Goal: Task Accomplishment & Management: Manage account settings

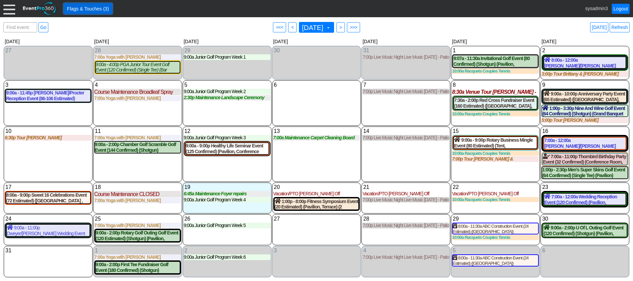
click at [98, 8] on span "Flags & Touches (3)" at bounding box center [88, 8] width 45 height 7
click at [624, 28] on link "Refresh" at bounding box center [620, 27] width 20 height 10
click at [621, 7] on link "Logout" at bounding box center [621, 9] width 18 height 10
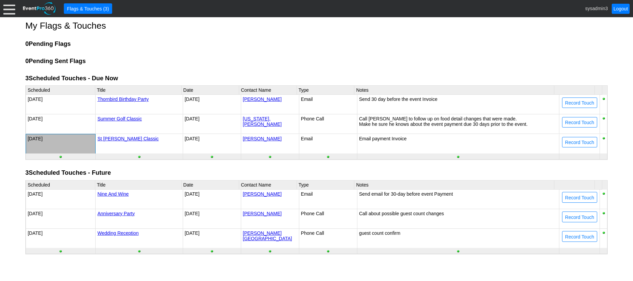
click at [40, 138] on td "[DATE]" at bounding box center [61, 144] width 70 height 20
type input "Email"
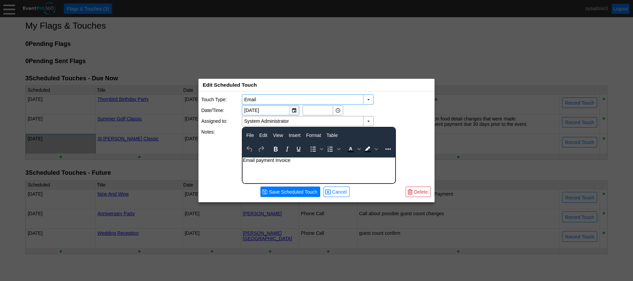
click at [293, 110] on div "▼" at bounding box center [294, 110] width 10 height 9
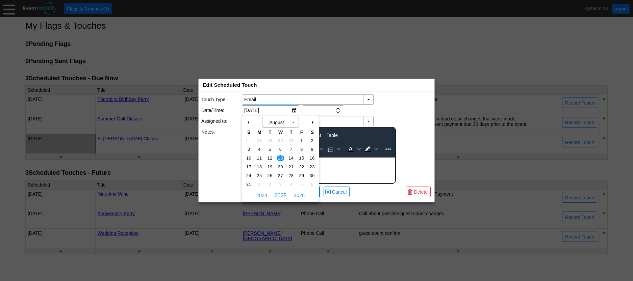
click at [312, 121] on div "+" at bounding box center [312, 122] width 11 height 11
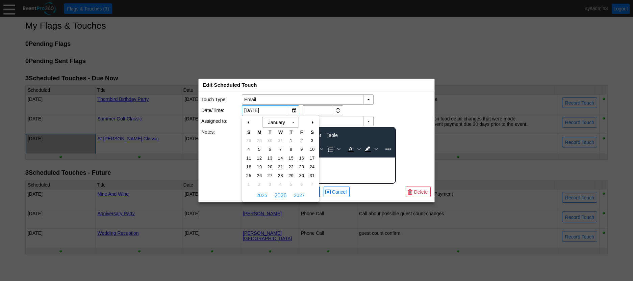
click at [312, 121] on div "+" at bounding box center [312, 122] width 11 height 11
click at [280, 157] on span "15" at bounding box center [281, 158] width 8 height 6
type input "4/15/2026"
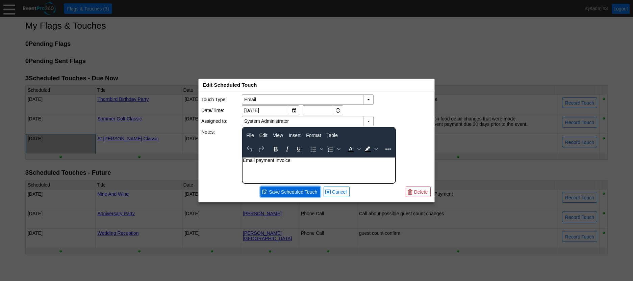
click at [280, 192] on span "Save Scheduled Touch" at bounding box center [292, 192] width 51 height 7
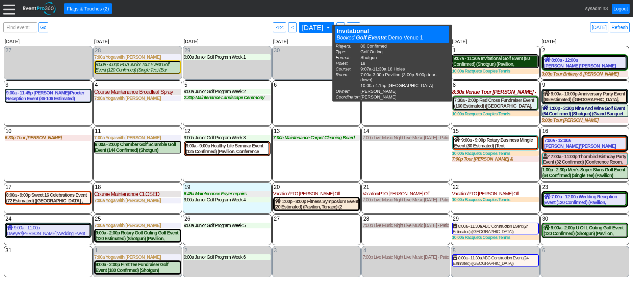
click at [487, 67] on div "9:07a - 11:30a Invitational Golf Event (80 Confirmed) (Shotgun) (Pavilion, [GEO…" at bounding box center [495, 61] width 84 height 11
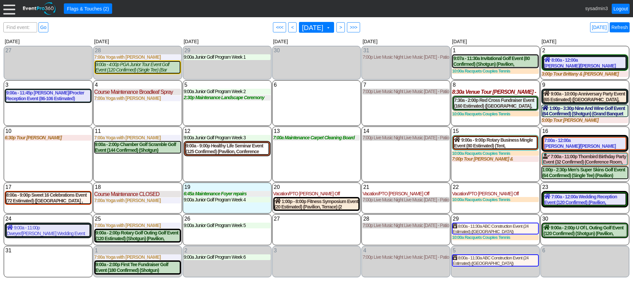
click at [618, 26] on link "Refresh" at bounding box center [620, 27] width 20 height 10
click at [622, 27] on link "Refresh" at bounding box center [620, 27] width 20 height 10
click at [8, 5] on div at bounding box center [9, 9] width 12 height 12
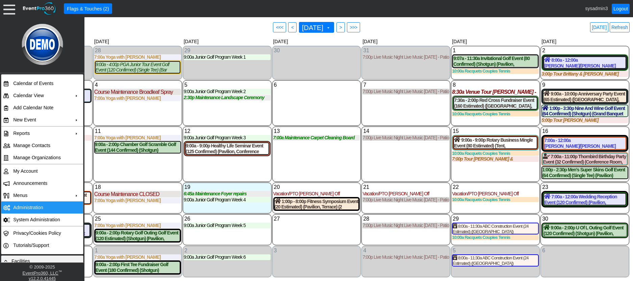
click at [30, 207] on td "Administration" at bounding box center [40, 208] width 60 height 12
click at [290, 113] on div "6 Wednesday" at bounding box center [316, 103] width 89 height 46
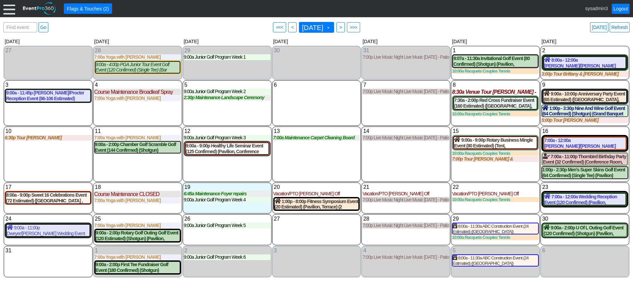
click at [13, 12] on div at bounding box center [9, 9] width 12 height 12
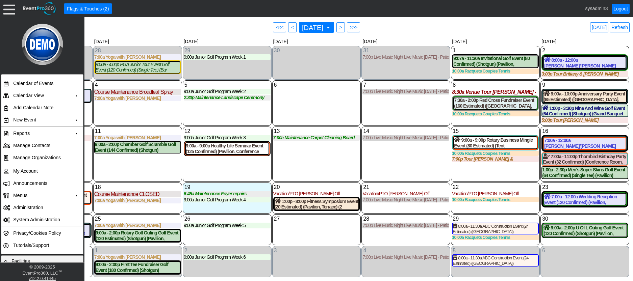
click at [122, 111] on div "4 Monday Course Maintenance Broadleaf Spray Broadleaf Spray at Demo Venue 1 Typ…" at bounding box center [137, 103] width 89 height 46
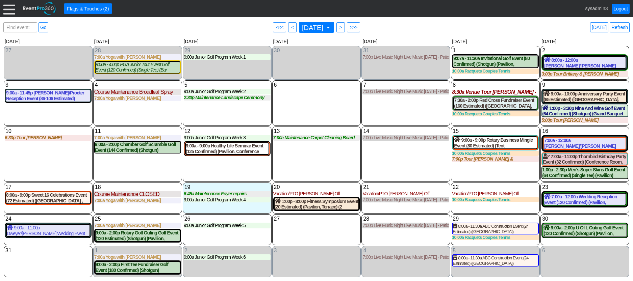
click at [7, 11] on div at bounding box center [9, 9] width 12 height 12
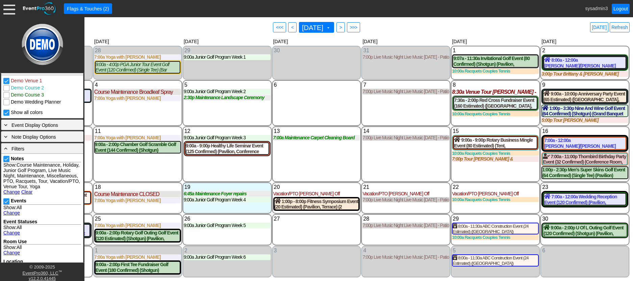
scroll to position [203, 0]
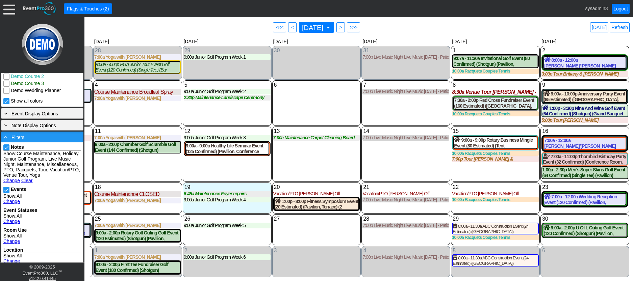
click at [41, 137] on div "- Filters" at bounding box center [42, 136] width 79 height 7
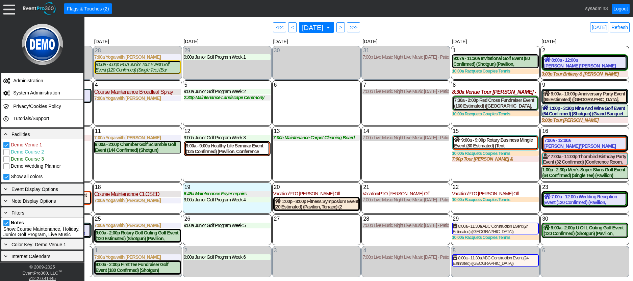
scroll to position [107, 0]
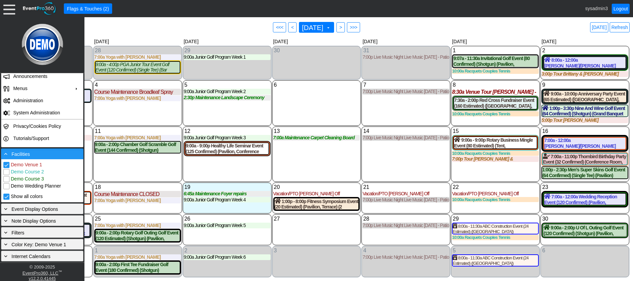
click at [43, 154] on div "- Facilities" at bounding box center [42, 153] width 79 height 7
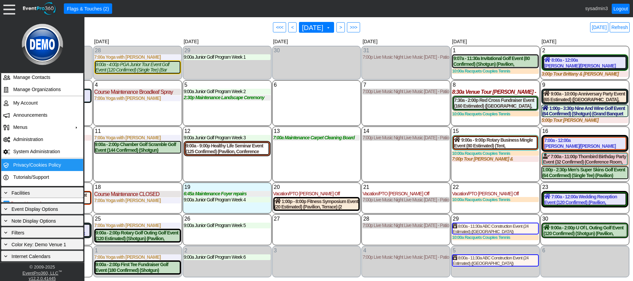
scroll to position [64, 0]
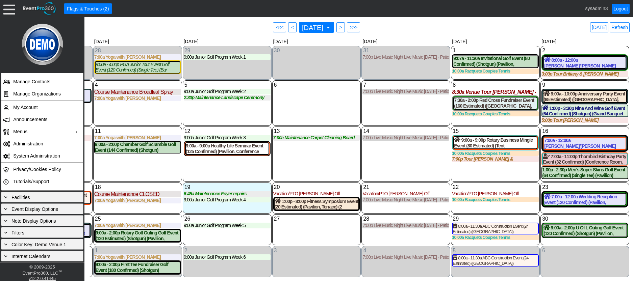
click at [309, 110] on div "6 Wednesday" at bounding box center [316, 103] width 89 height 46
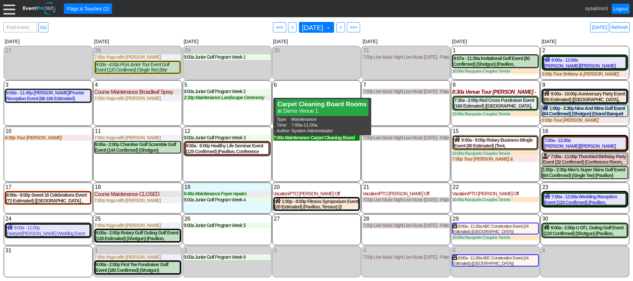
click at [318, 140] on div "7:00a Maintenance Carpet Cleaning Board Rooms" at bounding box center [316, 138] width 87 height 6
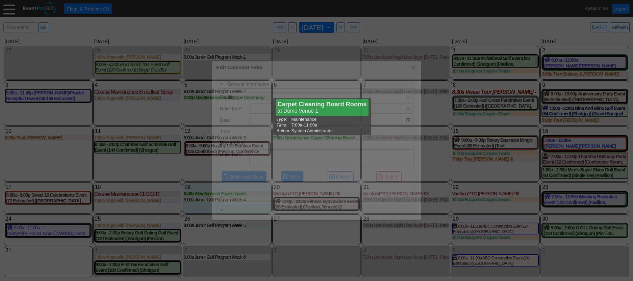
type input "Demo Venue 1"
type input "8/13/2025"
type textarea "Carpet Cleaning Board Rooms"
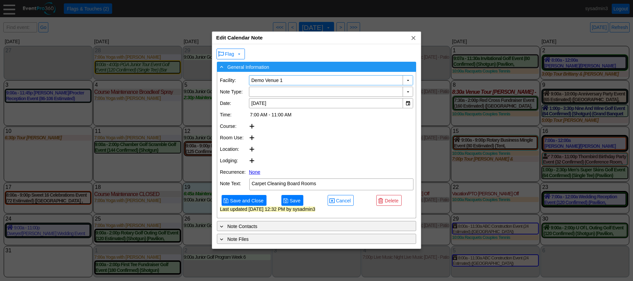
type input "Maintenance"
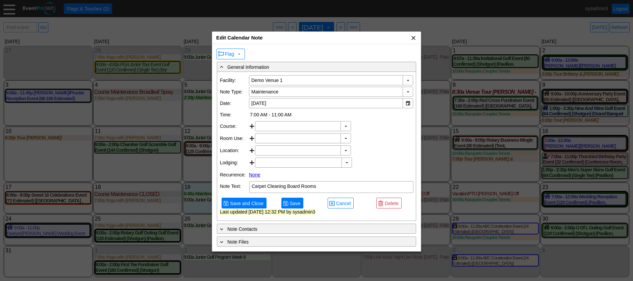
click at [414, 39] on span "x" at bounding box center [413, 37] width 7 height 7
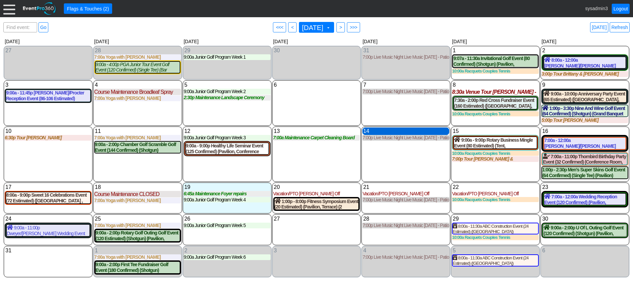
click at [392, 130] on div "14 Thursday" at bounding box center [405, 131] width 87 height 7
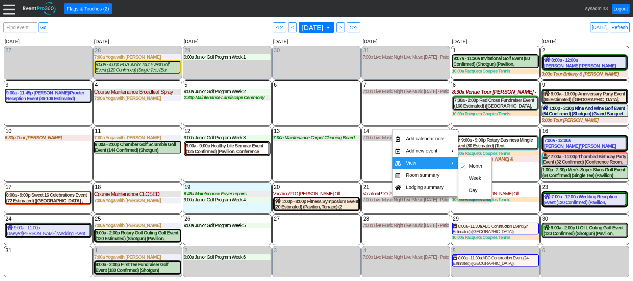
click at [423, 113] on div "7 Thursday 7:00p Live Music Night Live Music Thursday - Patio Room Live Music T…" at bounding box center [405, 103] width 89 height 46
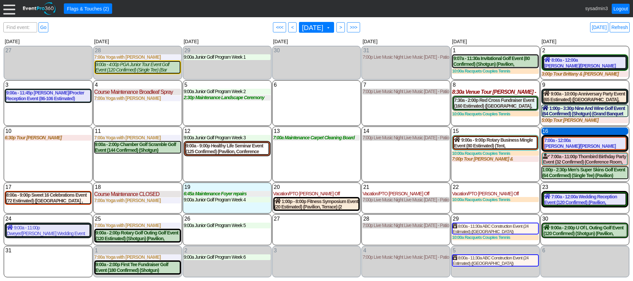
click at [576, 132] on div "16 Saturday" at bounding box center [584, 131] width 87 height 7
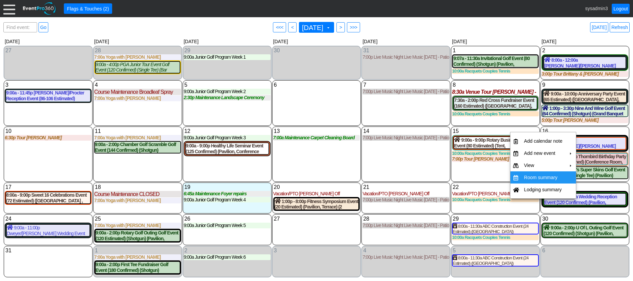
click at [535, 176] on td "Room summary" at bounding box center [543, 178] width 44 height 12
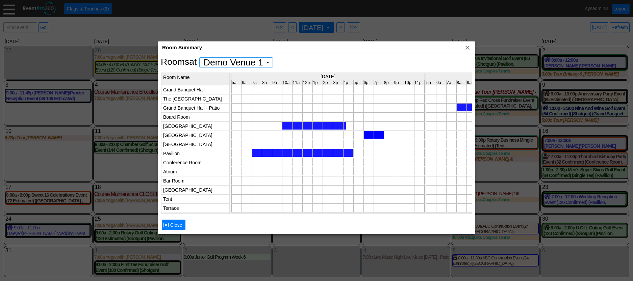
scroll to position [0, 0]
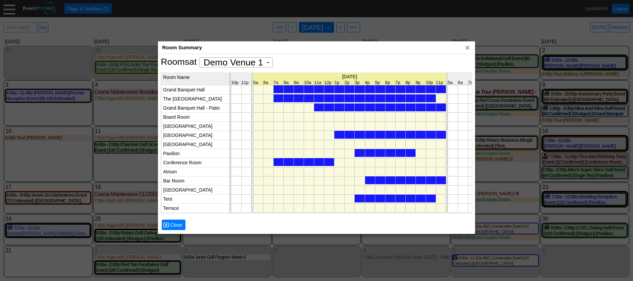
click at [347, 98] on div at bounding box center [355, 99] width 162 height 8
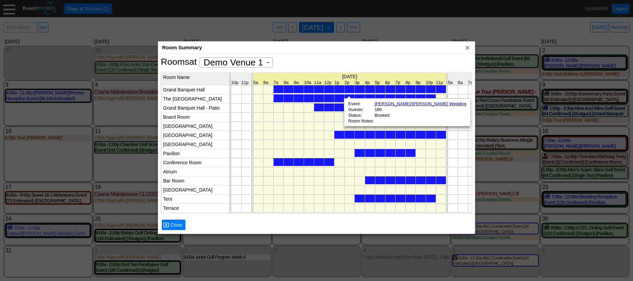
click at [341, 135] on div at bounding box center [389, 135] width 111 height 8
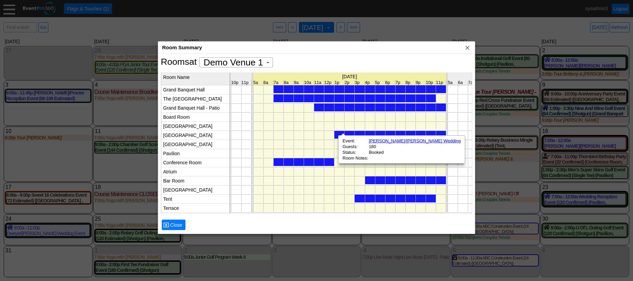
click at [320, 161] on div at bounding box center [304, 162] width 61 height 8
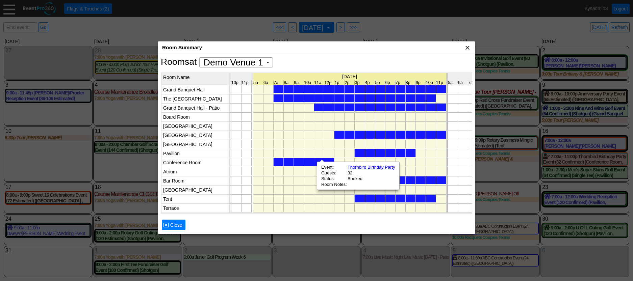
click at [468, 48] on span "x" at bounding box center [467, 47] width 7 height 7
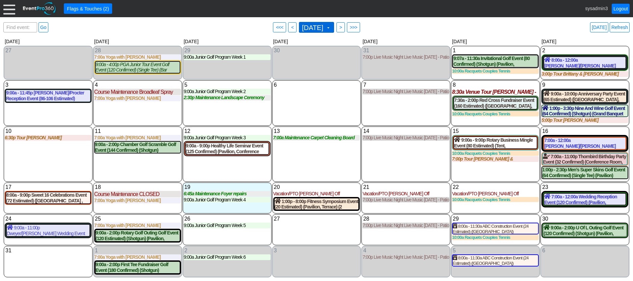
click at [317, 26] on span "August 2025" at bounding box center [313, 27] width 24 height 7
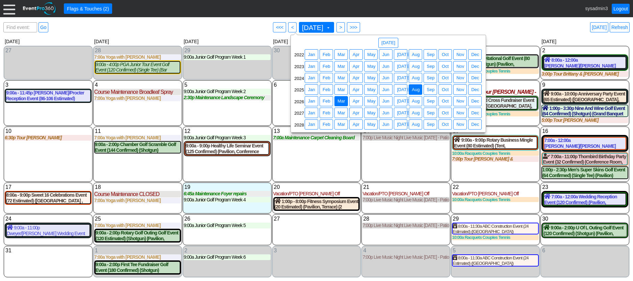
click at [341, 100] on span "Mar" at bounding box center [341, 101] width 10 height 7
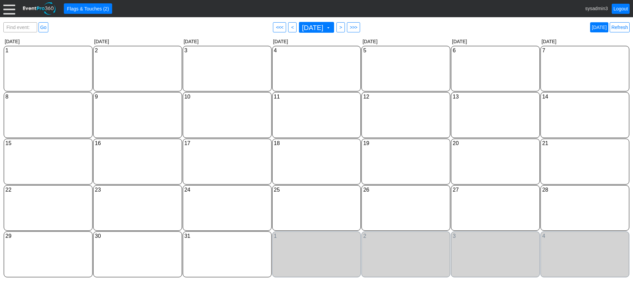
click at [598, 27] on link "Today" at bounding box center [599, 27] width 18 height 10
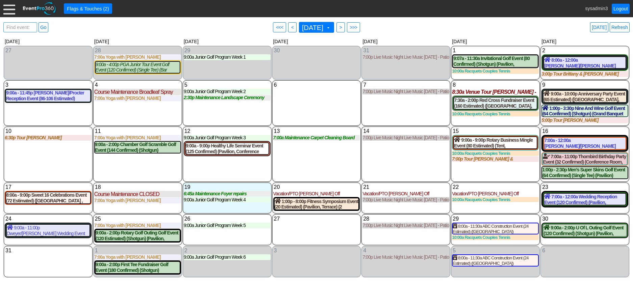
click at [24, 26] on span "Find event: enter title" at bounding box center [20, 31] width 30 height 16
type input "red cr"
click at [42, 25] on link "Go" at bounding box center [44, 27] width 10 height 10
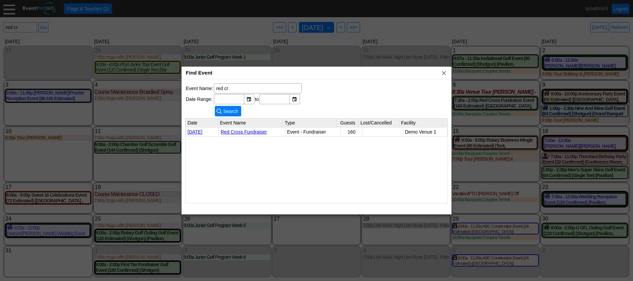
click at [250, 83] on table "Event Name: red cr Date Range: ▼ Χ to ▼ Χ ● Search" at bounding box center [243, 100] width 117 height 35
drag, startPoint x: 248, startPoint y: 85, endPoint x: 197, endPoint y: 84, distance: 51.0
click at [197, 84] on tr "Event Name: red cr" at bounding box center [244, 88] width 116 height 10
click at [442, 72] on span "x" at bounding box center [443, 73] width 7 height 7
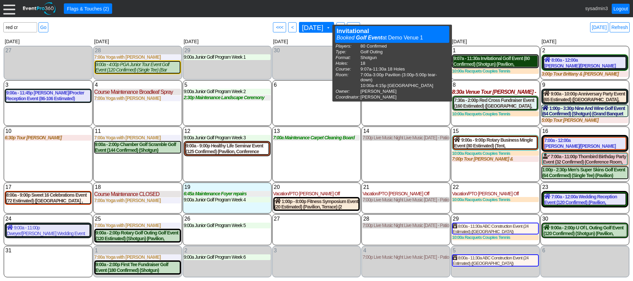
click at [487, 61] on div "9:07a - 11:30a Invitational Golf Event (80 Confirmed) (Shotgun) (Pavilion, East…" at bounding box center [495, 61] width 84 height 11
click at [493, 61] on div "9:07a - 11:30a Invitational Golf Event (80 Confirmed) (Shotgun) (Pavilion, East…" at bounding box center [495, 61] width 84 height 11
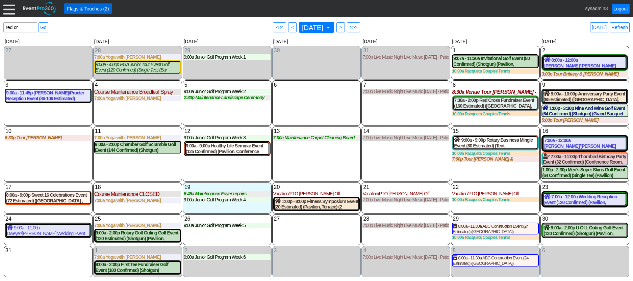
click at [100, 9] on span "Flags & Touches (2)" at bounding box center [88, 8] width 45 height 7
click at [577, 200] on div "7:00a - 12:00a Wedding Reception Event (120 Confirmed) (Pavilion, Grand Banquet…" at bounding box center [584, 199] width 81 height 11
click at [343, 26] on span ">" at bounding box center [340, 27] width 5 height 7
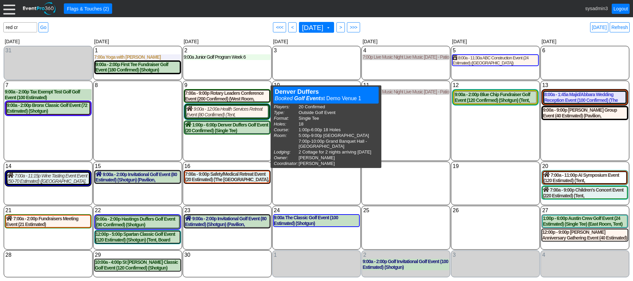
click at [416, 148] on div "11 Thursday 7:00p Live Music Night Live Music Thursday - Patio Room Live Music …" at bounding box center [405, 121] width 89 height 80
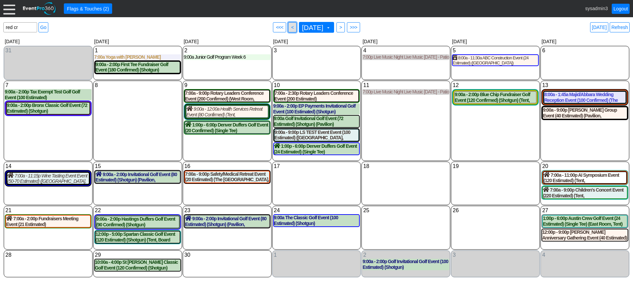
click at [290, 27] on span "<" at bounding box center [292, 27] width 5 height 7
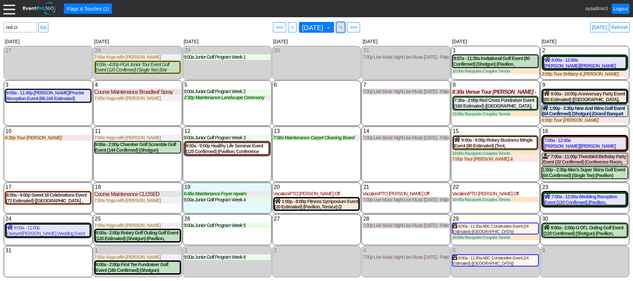
click at [343, 29] on span ">" at bounding box center [340, 27] width 5 height 7
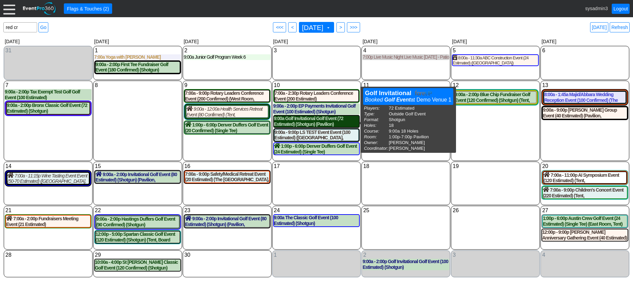
click at [327, 123] on div "9:00a Golf Invitational Golf Event (72 Estimated) (Shotgun) (Pavilion)" at bounding box center [316, 121] width 85 height 11
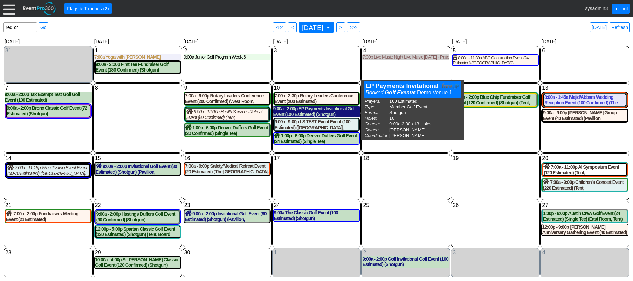
click at [317, 111] on div "9:00a - 2:00p EP Payments Invitational Golf Event (100 Estimated) (Shotgun)" at bounding box center [316, 111] width 87 height 11
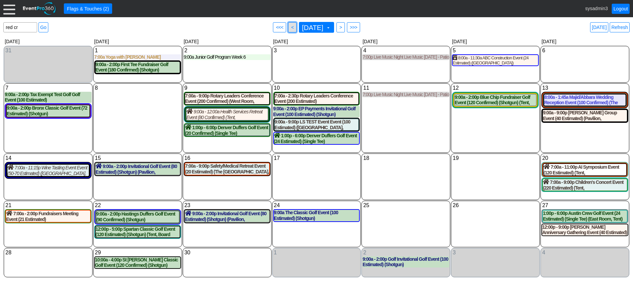
click at [290, 26] on span "<" at bounding box center [292, 27] width 5 height 7
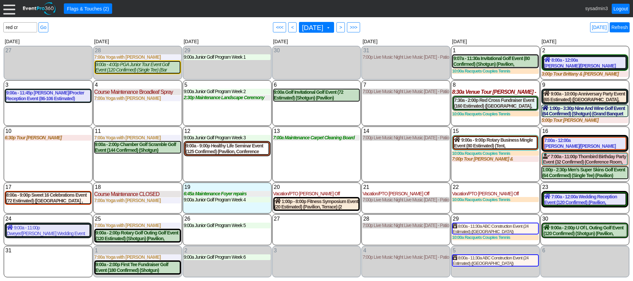
click at [620, 29] on link "Refresh" at bounding box center [620, 27] width 20 height 10
click at [623, 25] on link "Refresh" at bounding box center [620, 27] width 20 height 10
click at [623, 24] on link "Refresh" at bounding box center [620, 27] width 20 height 10
click at [618, 26] on link "Refresh" at bounding box center [620, 27] width 20 height 10
click at [622, 30] on link "Refresh" at bounding box center [620, 27] width 20 height 10
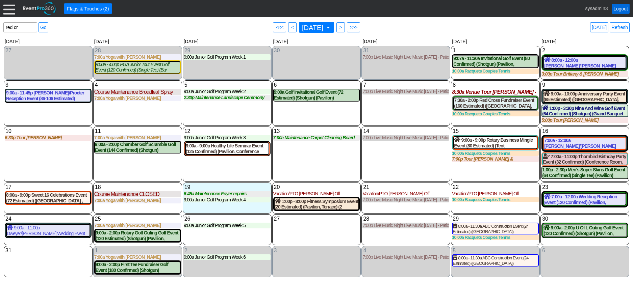
click at [622, 9] on link "Logout" at bounding box center [621, 9] width 18 height 10
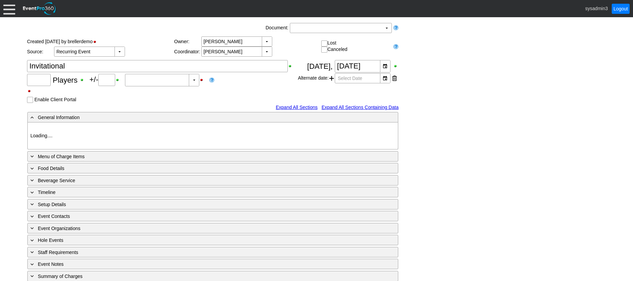
type input "80"
type input "Confirmed"
type input "Demo Venue 1"
type input "Golf Outing"
type input "Scramble"
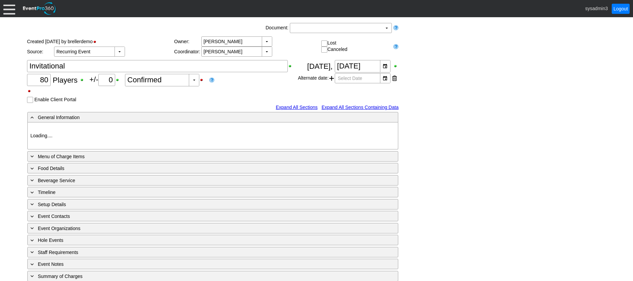
type input "Shotgun"
type input "White"
type input "Red"
type input "354064"
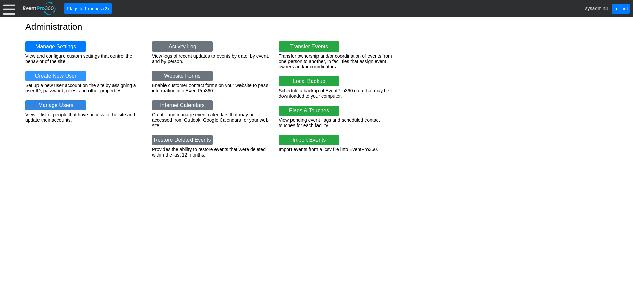
click at [57, 105] on link "Manage Users" at bounding box center [55, 105] width 61 height 10
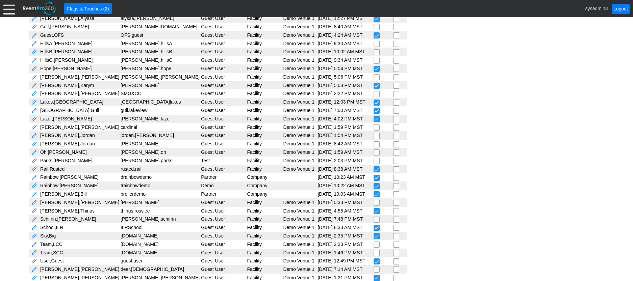
scroll to position [244, 0]
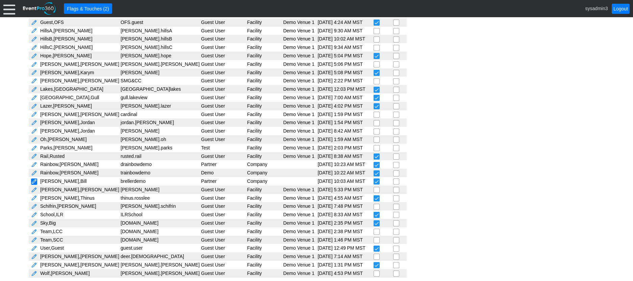
click at [34, 180] on link at bounding box center [34, 182] width 6 height 6
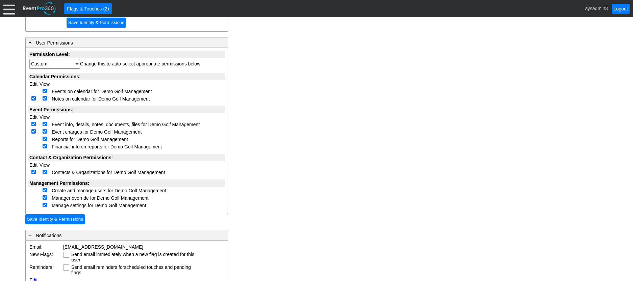
scroll to position [169, 0]
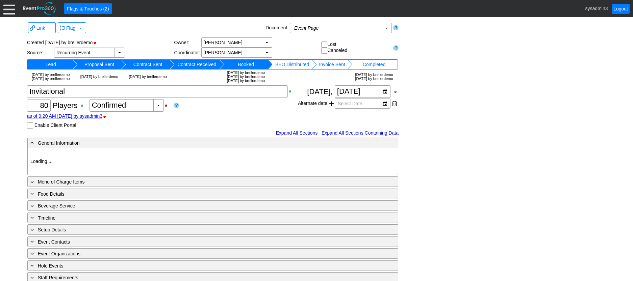
type input "Demo Venue 1"
type input "Golf Outing"
type input "Scramble"
type input "Shotgun"
type input "White"
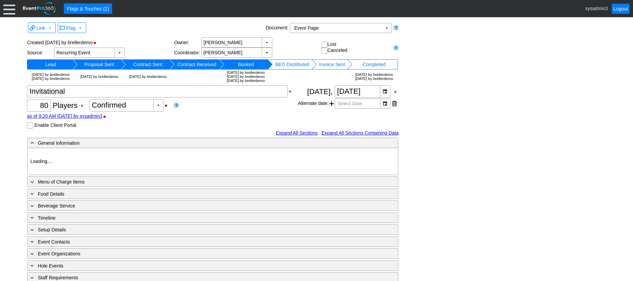
type input "Red"
type input "354064"
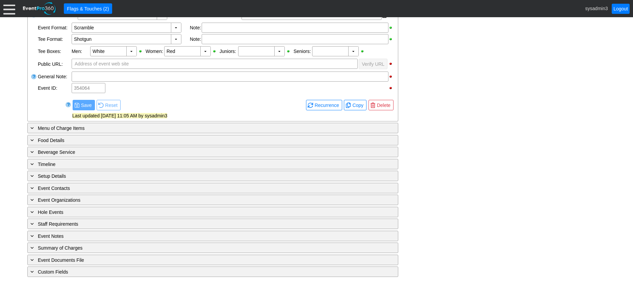
scroll to position [247, 0]
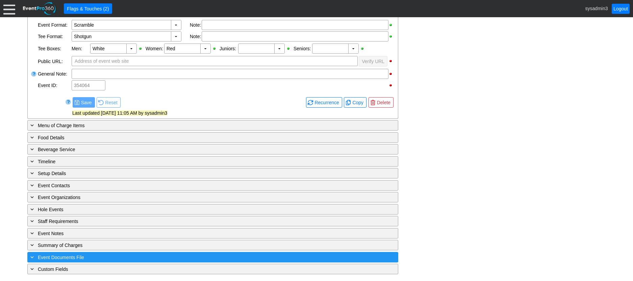
click at [123, 258] on div "+ Event Documents File" at bounding box center [199, 258] width 340 height 8
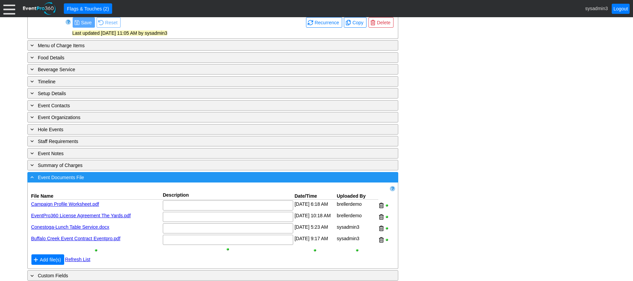
scroll to position [335, 0]
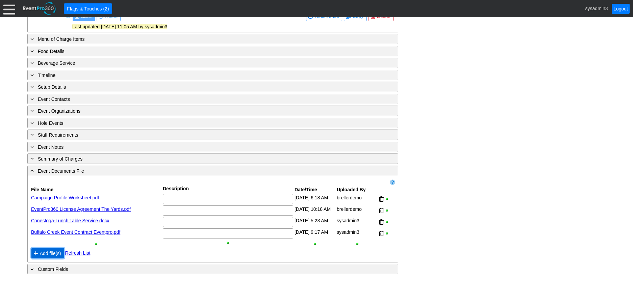
click at [53, 253] on span "Add file(s)" at bounding box center [51, 253] width 24 height 7
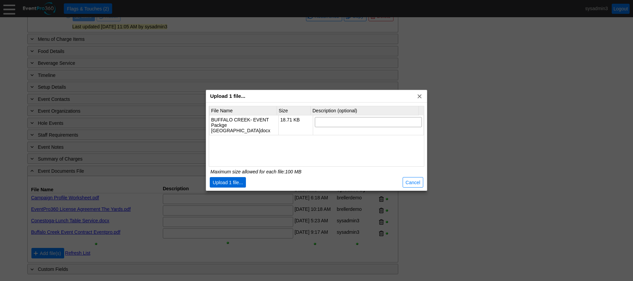
click at [230, 183] on span "Upload 1 file..." at bounding box center [227, 182] width 33 height 7
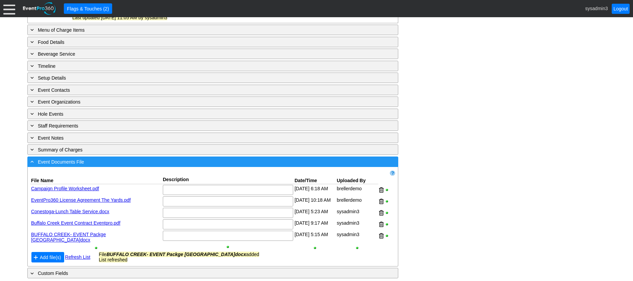
click at [121, 166] on div "- Event Documents File" at bounding box center [199, 162] width 340 height 8
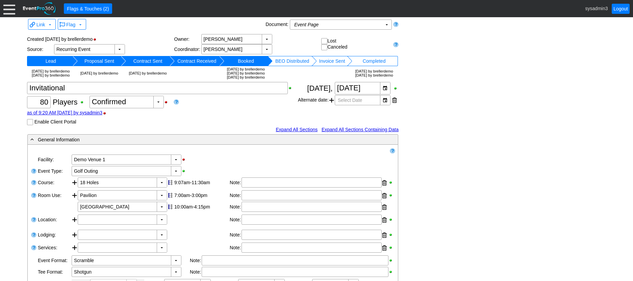
scroll to position [0, 0]
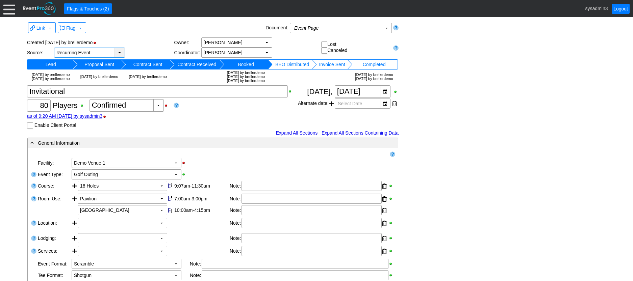
click at [118, 51] on div "▼" at bounding box center [119, 52] width 10 height 9
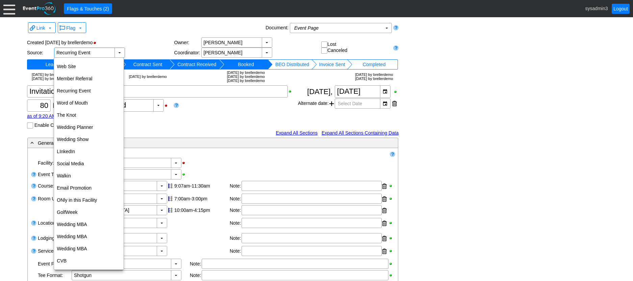
click at [148, 42] on div "Created [DATE] by brellerdemo" at bounding box center [100, 42] width 147 height 10
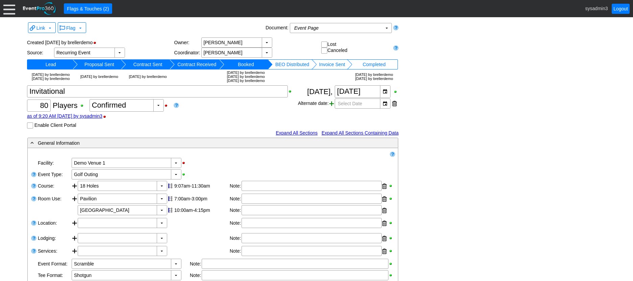
click at [331, 109] on span at bounding box center [331, 104] width 5 height 10
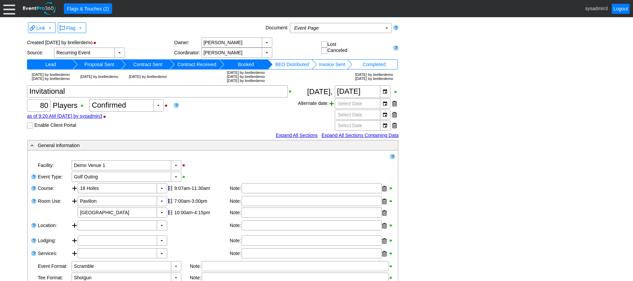
click at [331, 109] on span at bounding box center [331, 104] width 5 height 10
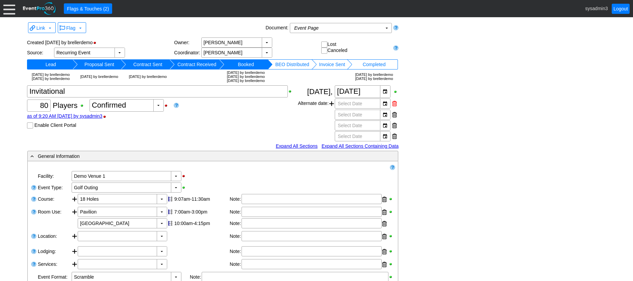
click at [394, 109] on div at bounding box center [394, 104] width 5 height 10
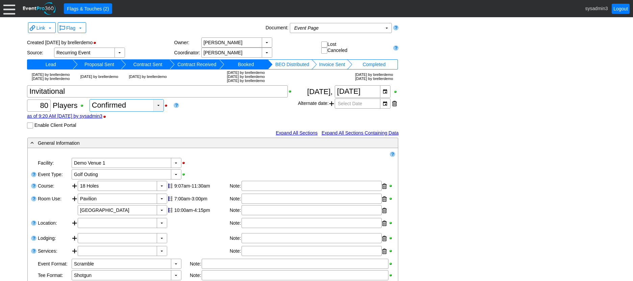
click at [160, 111] on div "▼" at bounding box center [158, 106] width 10 height 12
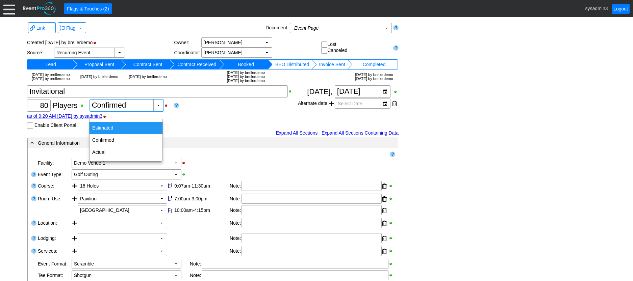
click at [111, 126] on div "Estimated" at bounding box center [126, 128] width 73 height 12
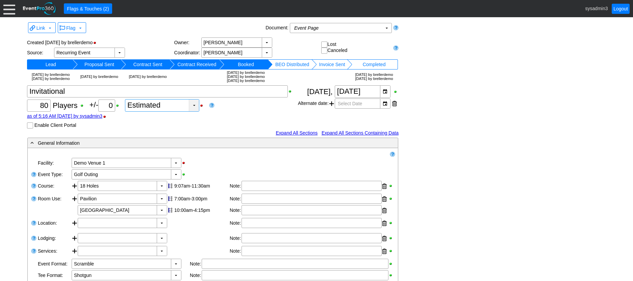
click at [195, 111] on div "▼" at bounding box center [194, 106] width 10 height 12
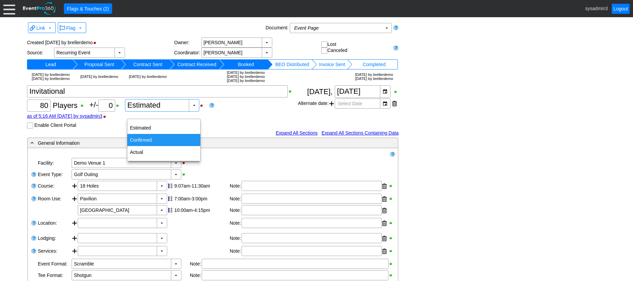
click at [145, 139] on div "Confirmed" at bounding box center [163, 140] width 73 height 12
type input "Confirmed"
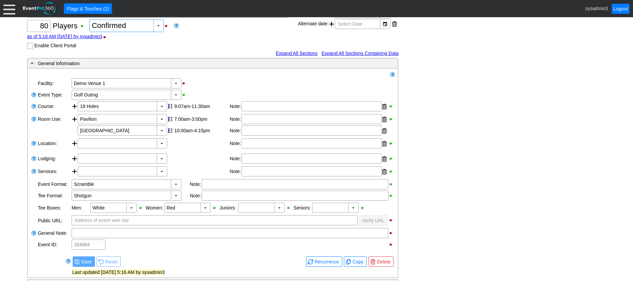
scroll to position [101, 0]
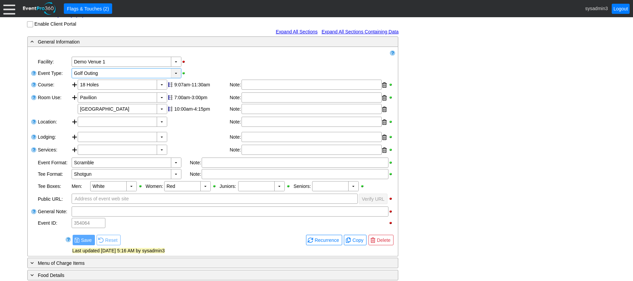
click at [175, 78] on div "▼" at bounding box center [176, 73] width 10 height 9
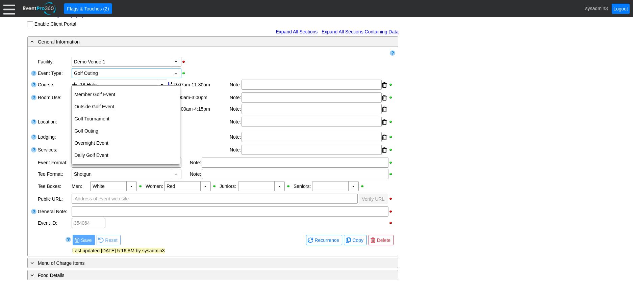
click at [200, 68] on div "▼ Χ Demo Venue 1" at bounding box center [233, 61] width 324 height 11
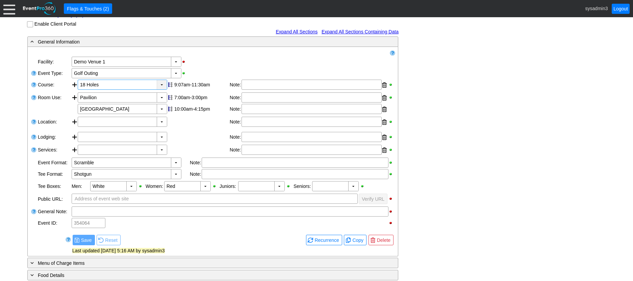
click at [158, 90] on div "▼" at bounding box center [162, 84] width 10 height 9
click at [203, 68] on div "▼ Χ Demo Venue 1" at bounding box center [233, 61] width 324 height 11
click at [75, 105] on div at bounding box center [75, 104] width 6 height 23
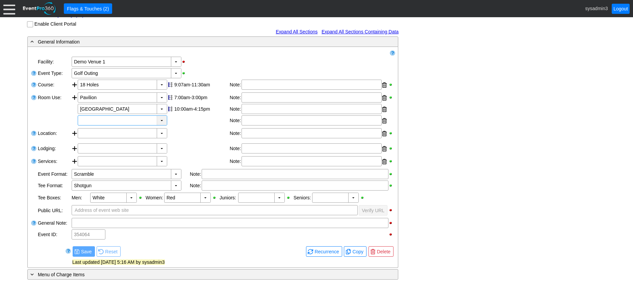
click at [160, 125] on div "▼" at bounding box center [162, 120] width 10 height 9
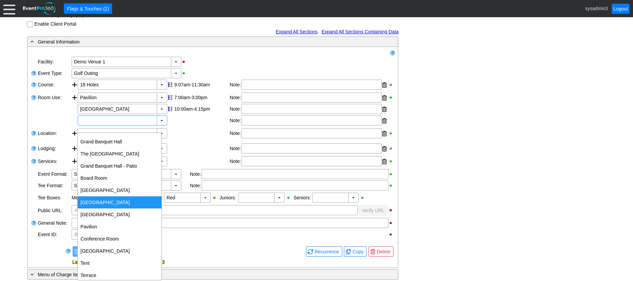
click at [97, 200] on div "South Room" at bounding box center [120, 203] width 84 height 12
type input "South Room"
type input "0:00"
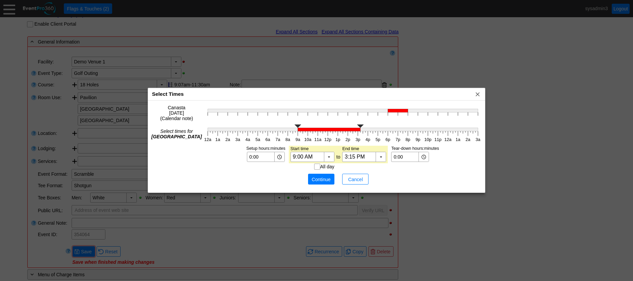
type input "3:00 PM"
click at [358, 129] on g at bounding box center [343, 128] width 270 height 7
click at [352, 177] on span "Cancel" at bounding box center [355, 179] width 20 height 7
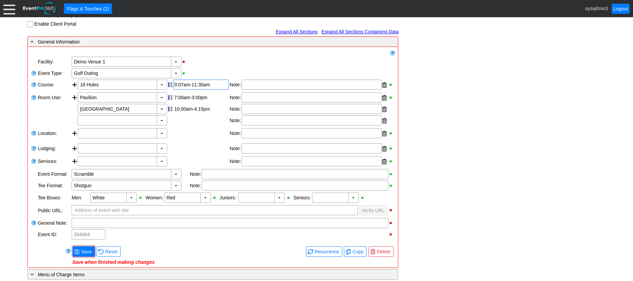
click at [191, 87] on div "9:07am-11:30am" at bounding box center [201, 84] width 54 height 5
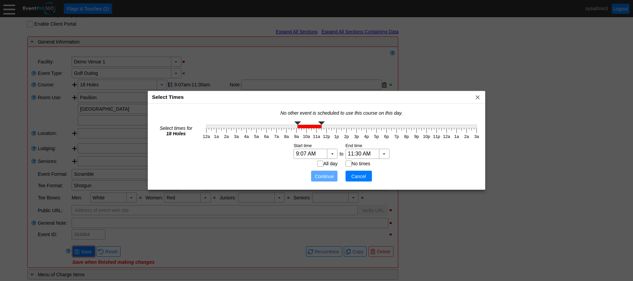
click at [353, 175] on span "Cancel" at bounding box center [359, 176] width 20 height 7
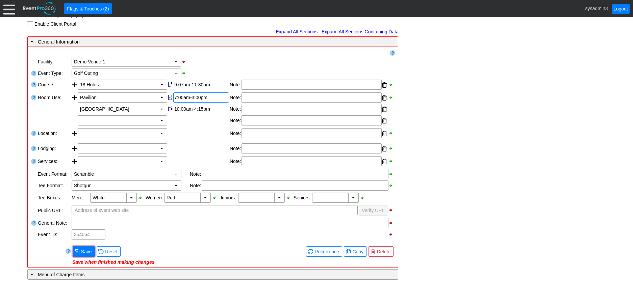
click at [185, 100] on div "7:00am-3:00pm" at bounding box center [201, 97] width 54 height 5
type input "0:00"
type input "2:00"
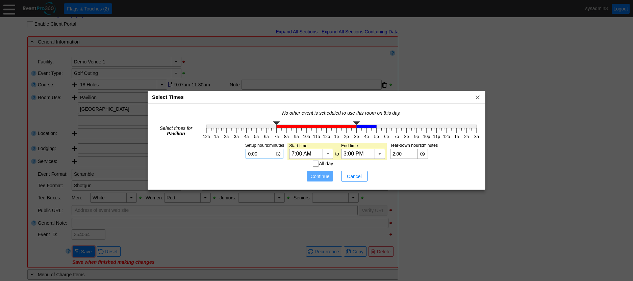
click at [258, 156] on input "0:00" at bounding box center [260, 153] width 24 height 9
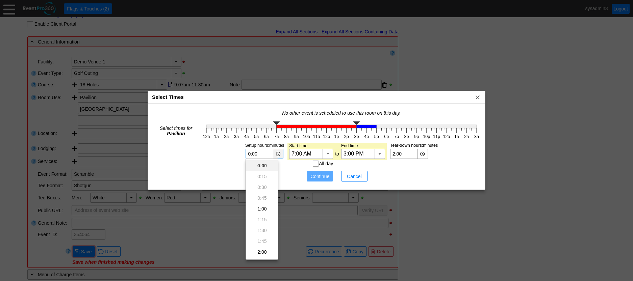
click at [277, 152] on div "▼" at bounding box center [278, 153] width 10 height 9
click at [258, 252] on div "2:00" at bounding box center [262, 252] width 32 height 11
type input "2:00"
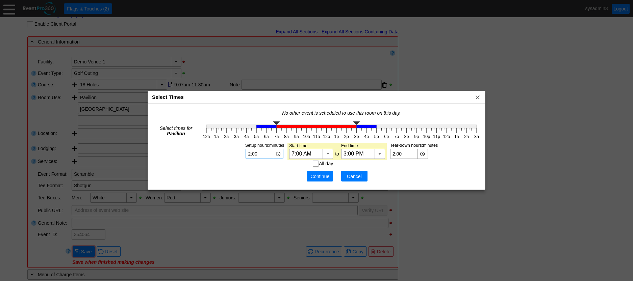
click at [347, 174] on span "Cancel" at bounding box center [354, 176] width 20 height 7
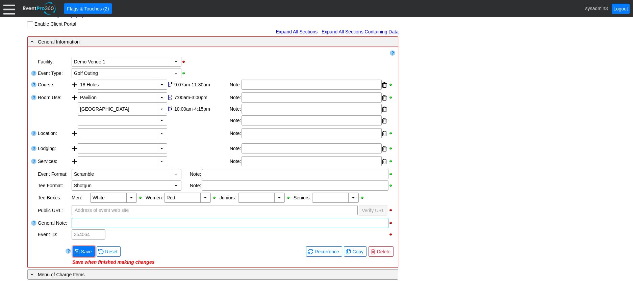
scroll to position [135, 0]
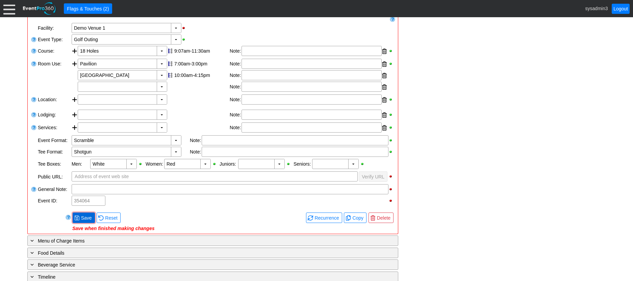
click at [82, 222] on span "Save" at bounding box center [87, 218] width 14 height 7
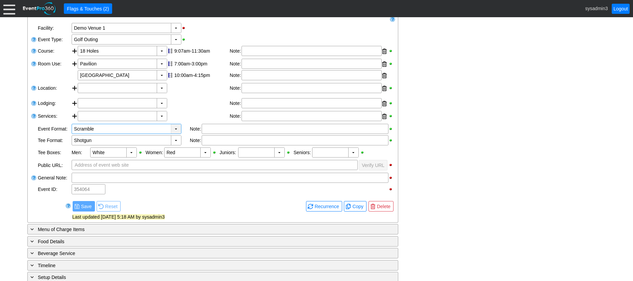
click at [175, 134] on div "▼" at bounding box center [176, 128] width 10 height 9
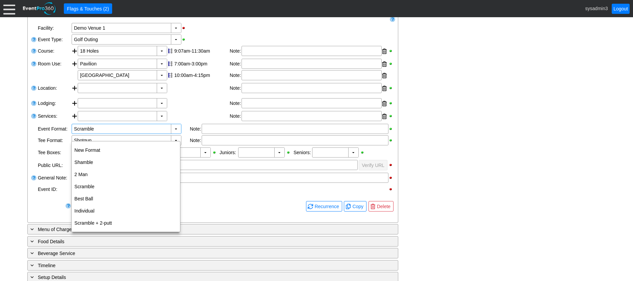
click at [199, 109] on div at bounding box center [198, 103] width 62 height 11
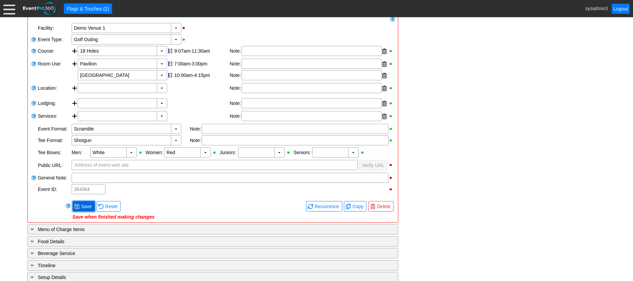
click at [83, 210] on span "Save" at bounding box center [87, 206] width 14 height 7
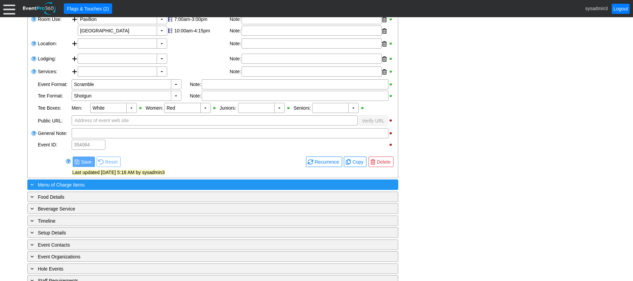
scroll to position [203, 0]
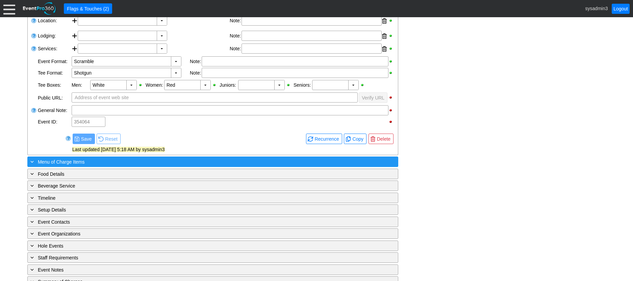
click at [98, 166] on div "+ Menu of Charge Items" at bounding box center [199, 162] width 340 height 8
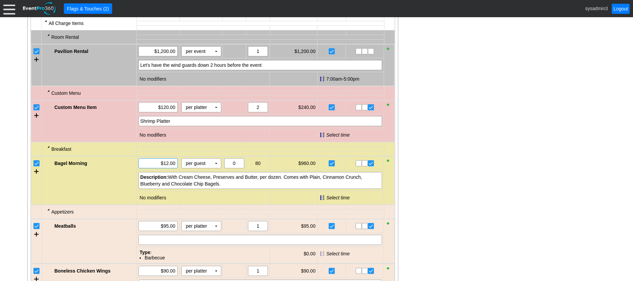
scroll to position [405, 0]
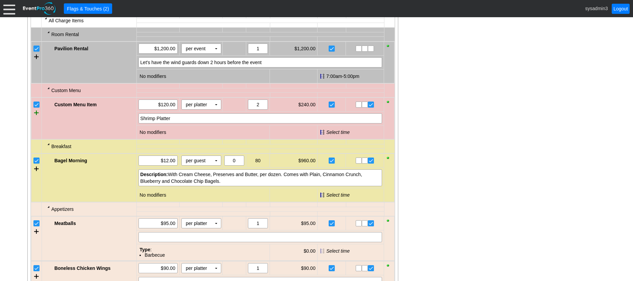
click at [34, 118] on div at bounding box center [36, 113] width 5 height 10
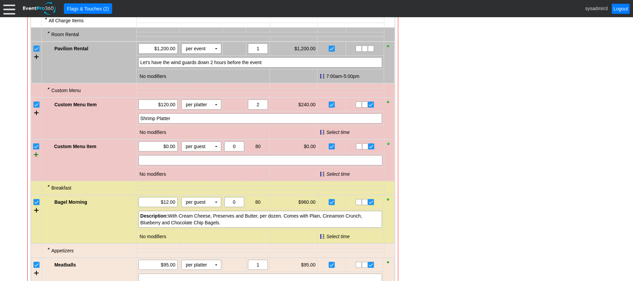
click at [35, 160] on div at bounding box center [36, 155] width 5 height 10
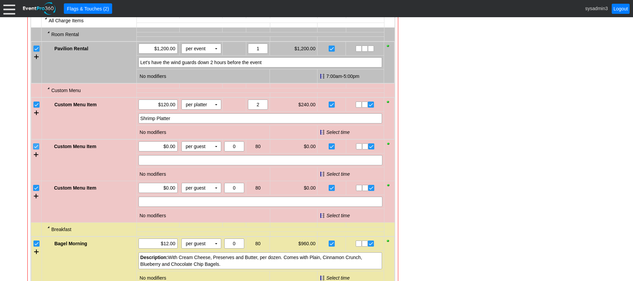
click at [34, 151] on input "checkbox" at bounding box center [36, 147] width 7 height 7
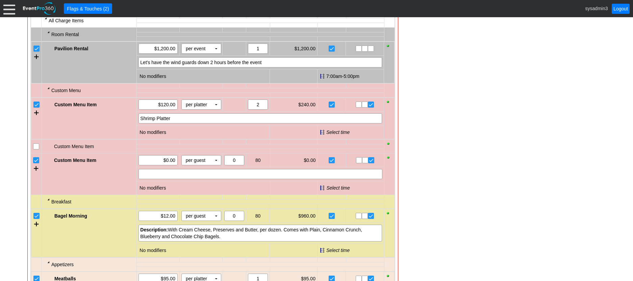
drag, startPoint x: 34, startPoint y: 166, endPoint x: 41, endPoint y: 160, distance: 9.3
click at [34, 164] on input "checkbox" at bounding box center [36, 161] width 7 height 7
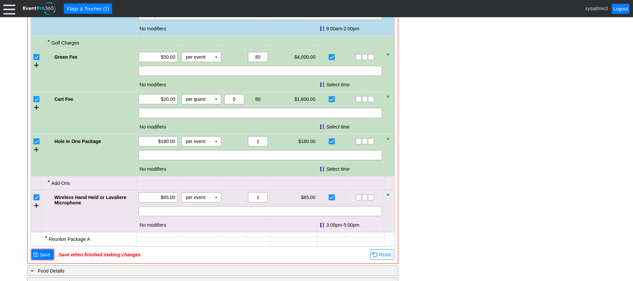
scroll to position [777, 0]
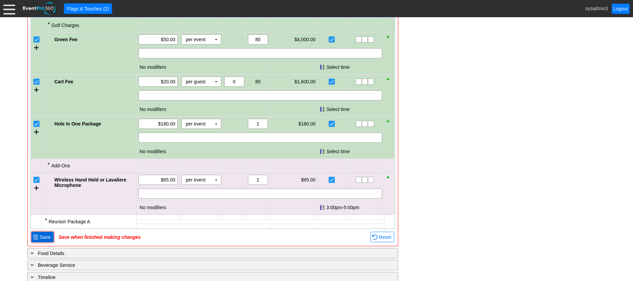
click at [45, 241] on span "Save" at bounding box center [46, 237] width 14 height 7
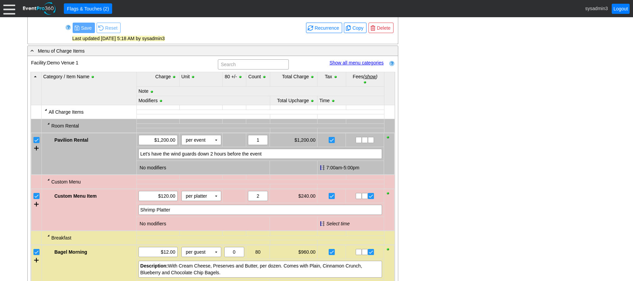
scroll to position [270, 0]
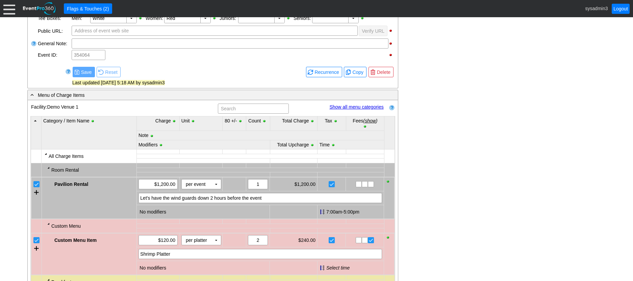
click at [354, 110] on link "Show all menu categories" at bounding box center [356, 106] width 54 height 5
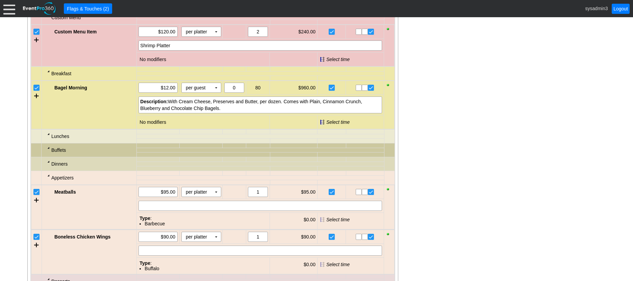
scroll to position [540, 0]
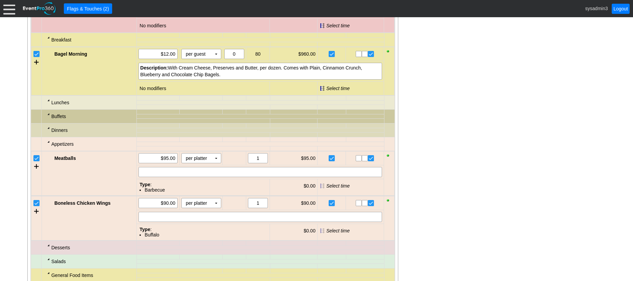
click at [48, 103] on div at bounding box center [48, 100] width 5 height 5
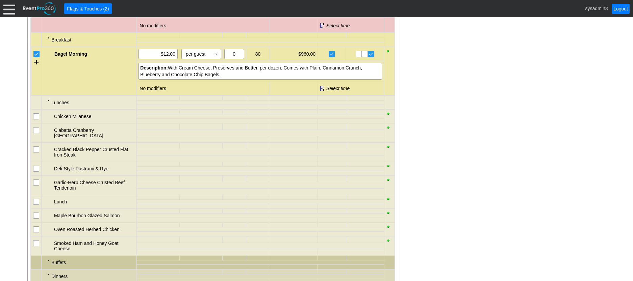
click at [48, 103] on div at bounding box center [48, 100] width 5 height 5
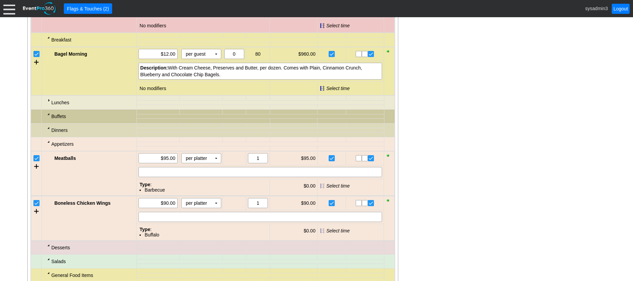
click at [47, 117] on div at bounding box center [48, 113] width 5 height 5
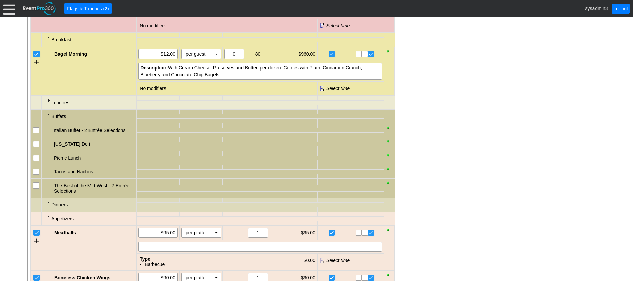
click at [47, 117] on div at bounding box center [48, 113] width 5 height 5
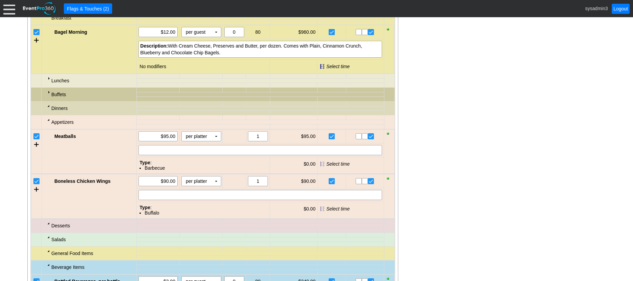
scroll to position [573, 0]
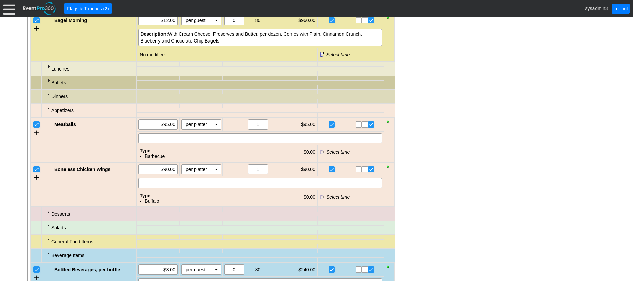
click at [48, 97] on div at bounding box center [48, 94] width 5 height 5
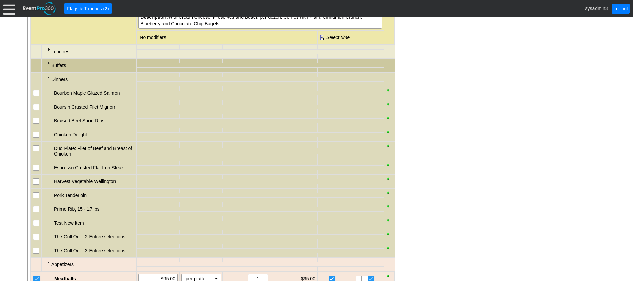
scroll to position [607, 0]
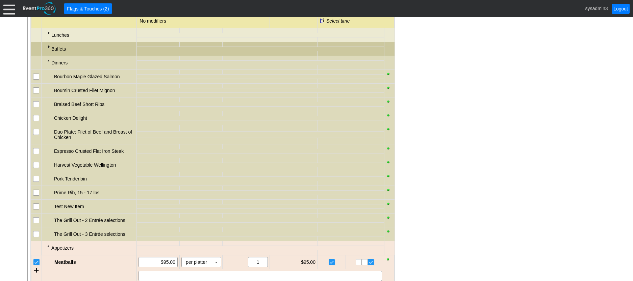
click at [37, 122] on input "checkbox" at bounding box center [36, 119] width 7 height 7
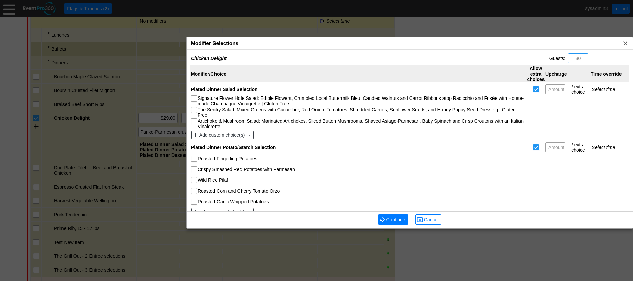
click at [254, 46] on div "Modifier Selections x" at bounding box center [410, 43] width 446 height 12
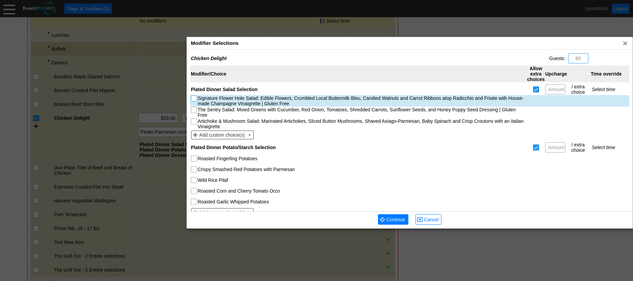
click at [194, 99] on input "Signature Flower Hole Salad: Edible Flowers, Crumbled Local Buttermilk Bleu, Ca…" at bounding box center [194, 99] width 7 height 7
checkbox input "true"
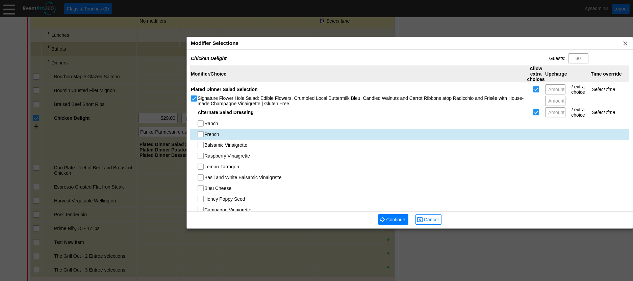
click at [199, 134] on input "French" at bounding box center [201, 135] width 7 height 7
checkbox input "true"
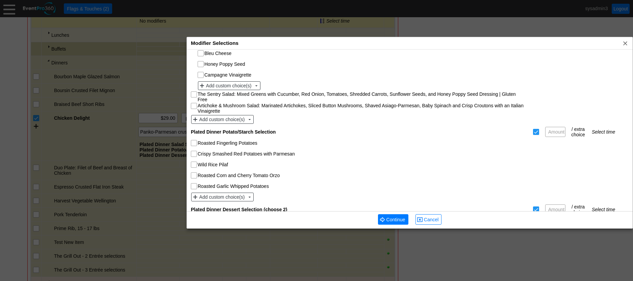
scroll to position [169, 0]
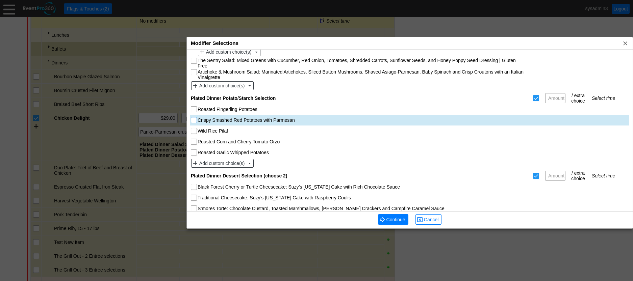
click at [193, 120] on input "Crispy Smashed Red Potatoes with Parmesan" at bounding box center [194, 121] width 7 height 7
checkbox input "true"
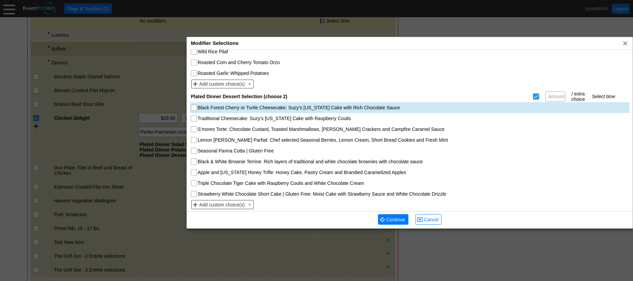
scroll to position [251, 0]
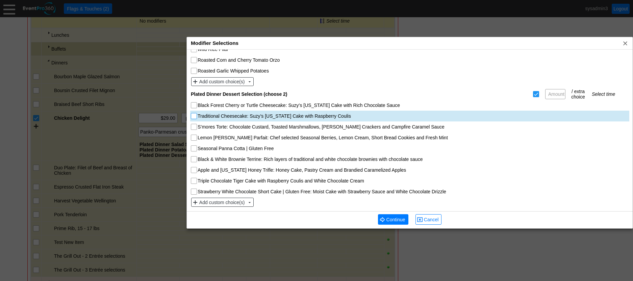
click at [194, 117] on input "Traditional Cheesecake: Suzy’s Wisconsin Cake with Raspberry Coulis" at bounding box center [194, 116] width 7 height 7
checkbox input "true"
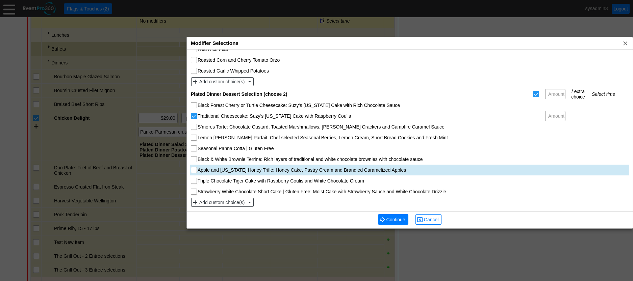
click at [192, 169] on input "Apple and Wisconsin Honey Trifle: Honey Cake, Pastry Cream and Brandied Caramel…" at bounding box center [194, 171] width 7 height 7
checkbox input "true"
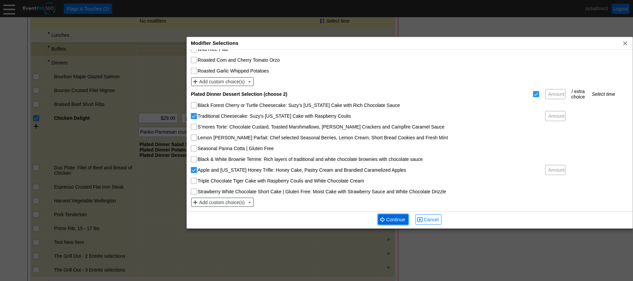
click at [391, 221] on span "Continue" at bounding box center [396, 219] width 22 height 7
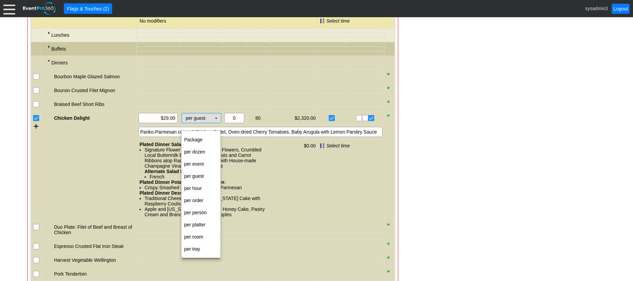
click at [218, 123] on td "▼" at bounding box center [215, 117] width 9 height 9
click at [194, 213] on td "per person" at bounding box center [200, 213] width 39 height 12
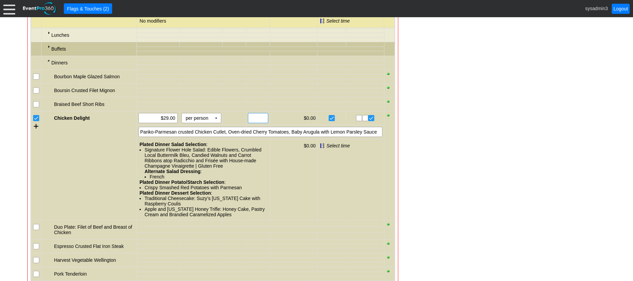
click at [260, 123] on input "text" at bounding box center [257, 117] width 15 height 9
type input "100"
click at [301, 137] on div "Panko-Parmesan crusted Chicken Cutlet, Oven-dried Cherry Tomatoes, Baby Arugula…" at bounding box center [260, 132] width 244 height 10
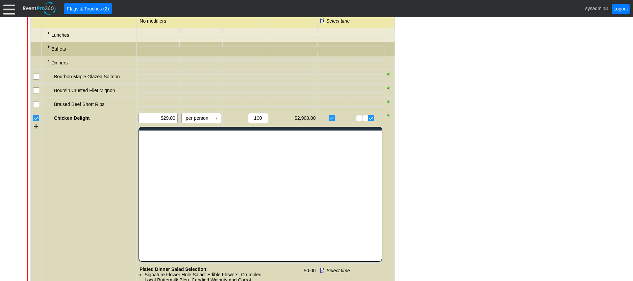
scroll to position [0, 0]
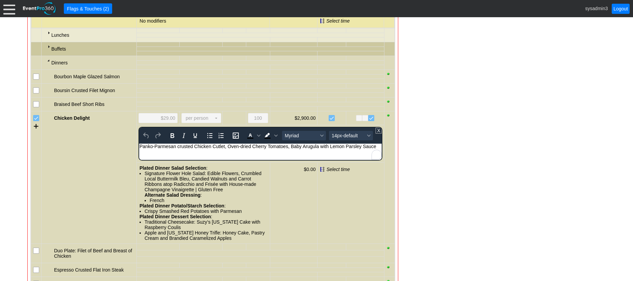
click at [376, 148] on div "Panko-Parmesan crusted Chicken Cutlet, Oven-dried Cherry Tomatoes, Baby Arugula…" at bounding box center [260, 146] width 242 height 5
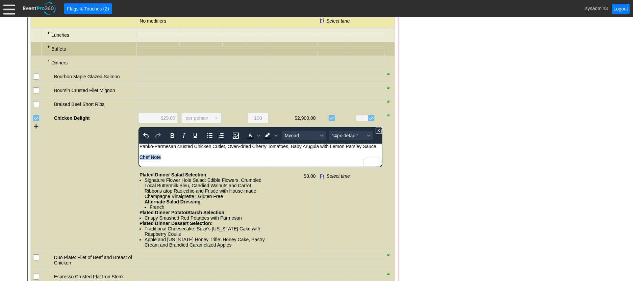
drag, startPoint x: 166, startPoint y: 157, endPoint x: 276, endPoint y: 305, distance: 184.4
click at [139, 157] on html "Panko-Parmesan crusted Chicken Cutlet, Oven-dried Cherry Tomatoes, Baby Arugula…" at bounding box center [260, 154] width 242 height 20
click at [172, 138] on icon "Bold" at bounding box center [173, 135] width 4 height 5
click at [338, 138] on span "14px-default" at bounding box center [348, 135] width 33 height 5
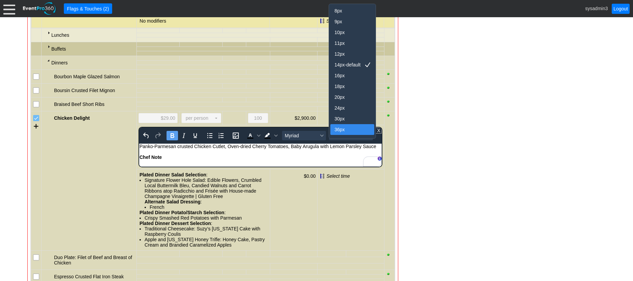
scroll to position [7, 0]
click at [336, 87] on div "20px" at bounding box center [347, 90] width 26 height 8
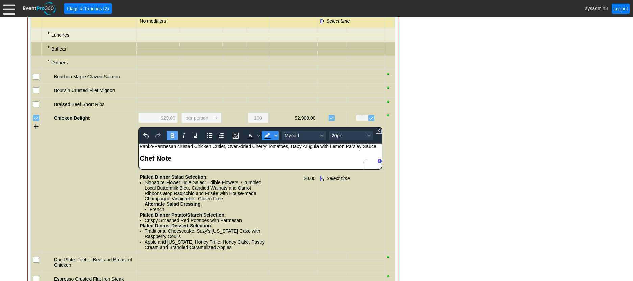
click at [277, 140] on span "Background color Black" at bounding box center [275, 135] width 5 height 9
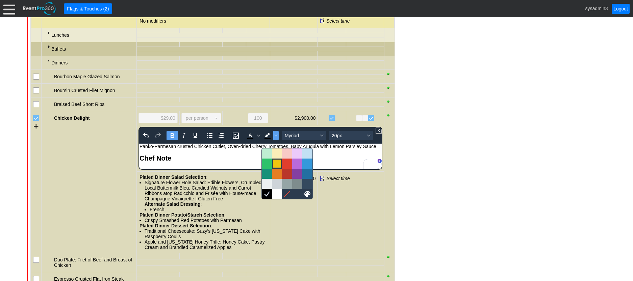
click at [273, 164] on div at bounding box center [277, 164] width 8 height 8
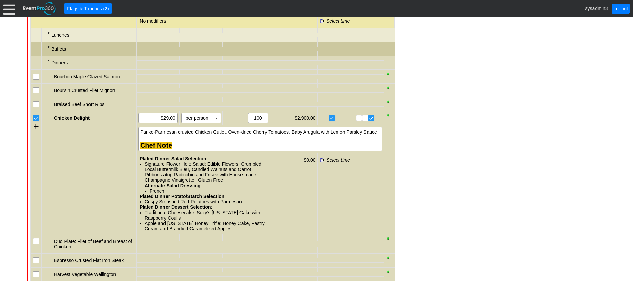
click at [472, 145] on div "- General Information ▼ Loading.... Remove all highlights Facility: ▼ Χ Demo Ve…" at bounding box center [316, 255] width 582 height 1450
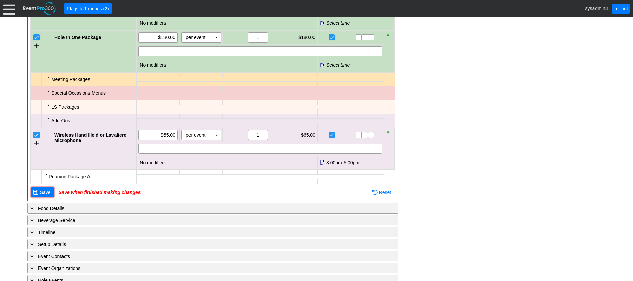
scroll to position [1249, 0]
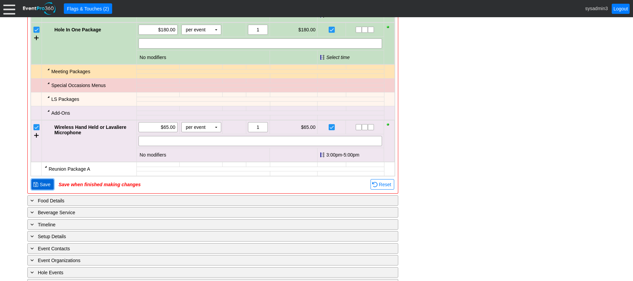
click at [49, 188] on span "Save" at bounding box center [46, 184] width 14 height 7
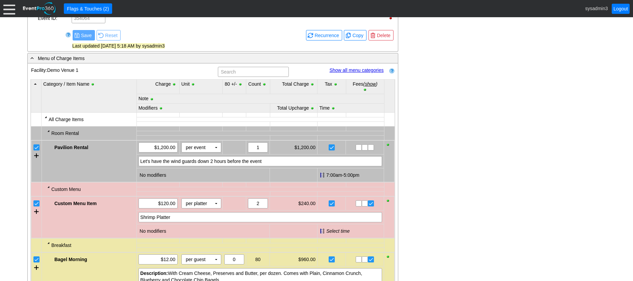
scroll to position [289, 0]
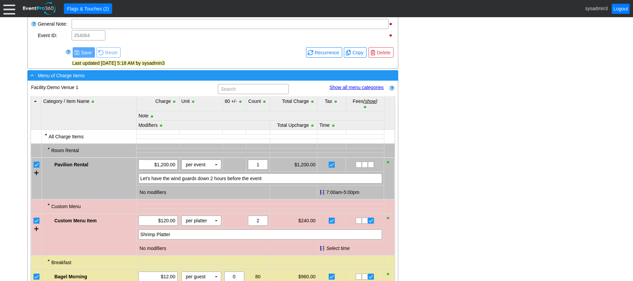
click at [137, 79] on div "- Menu of Charge Items" at bounding box center [199, 76] width 340 height 8
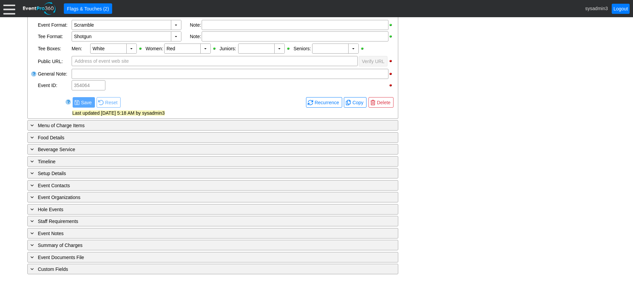
scroll to position [247, 0]
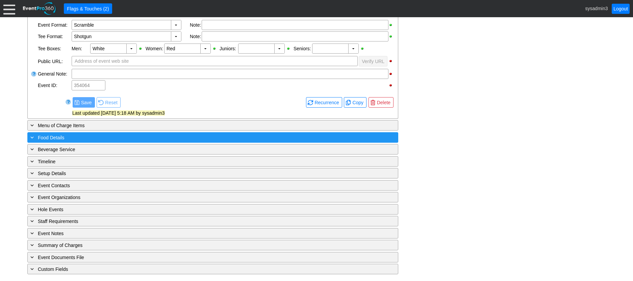
click at [103, 139] on div "+ Food Details" at bounding box center [199, 138] width 340 height 8
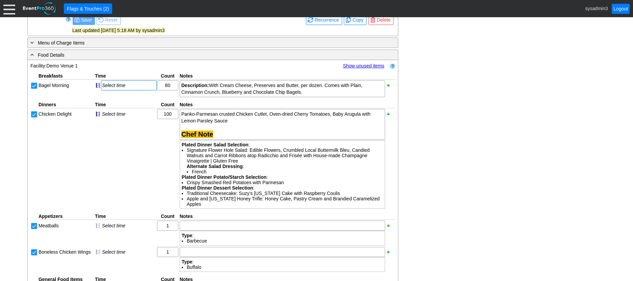
scroll to position [314, 0]
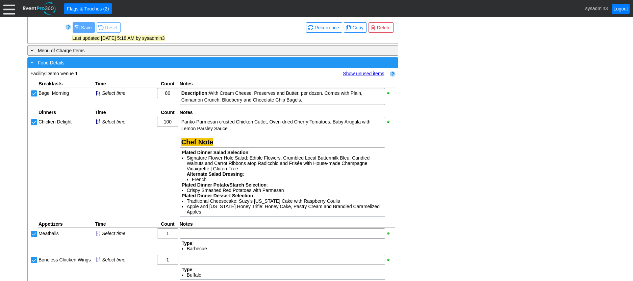
click at [155, 67] on div "- Food Details" at bounding box center [199, 63] width 340 height 8
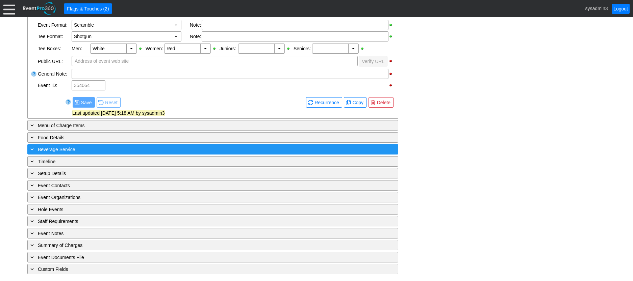
click at [133, 152] on div "+ Beverage Service" at bounding box center [199, 150] width 340 height 8
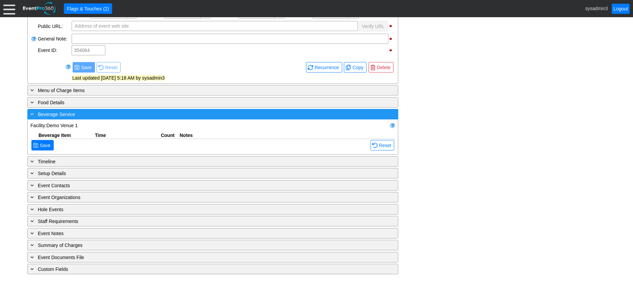
scroll to position [308, 0]
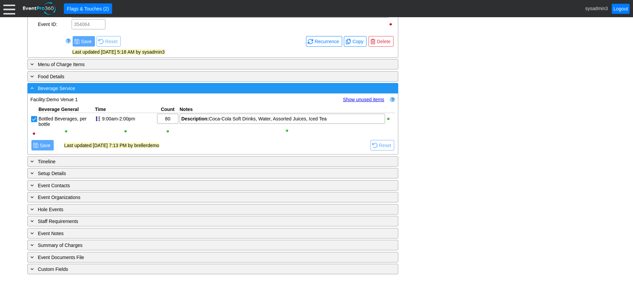
click at [171, 92] on div "- Beverage Service" at bounding box center [199, 88] width 340 height 8
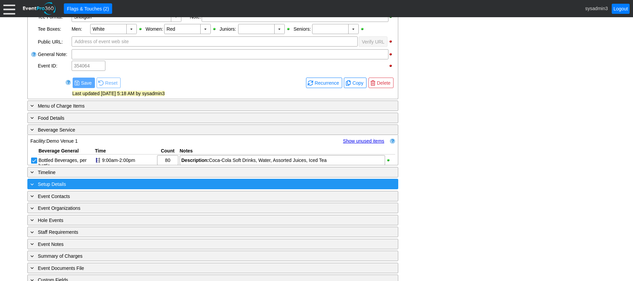
scroll to position [247, 0]
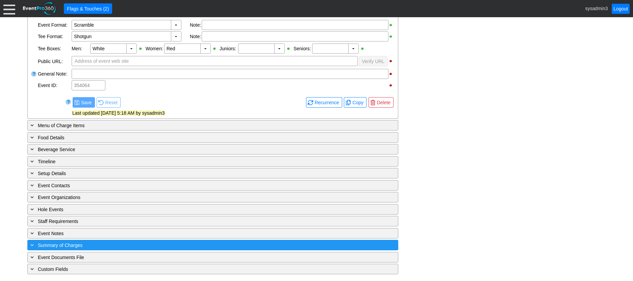
click at [153, 242] on div "+ Summary of Charges" at bounding box center [199, 245] width 340 height 8
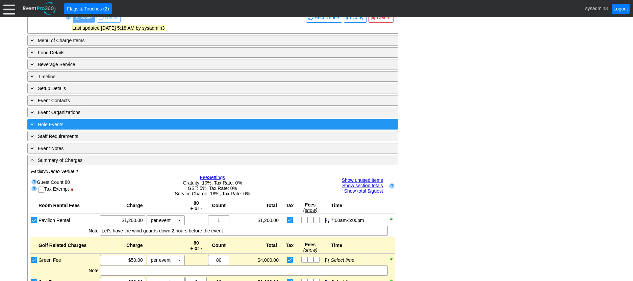
scroll to position [295, 0]
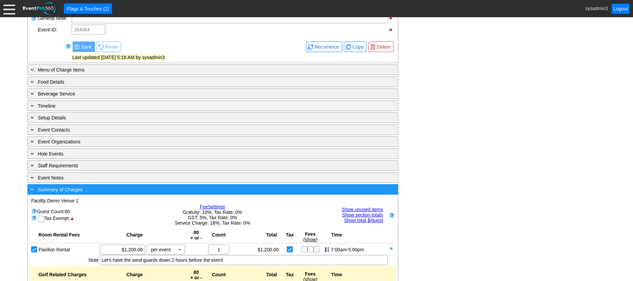
click at [157, 194] on div "- Summary of Charges" at bounding box center [199, 190] width 340 height 8
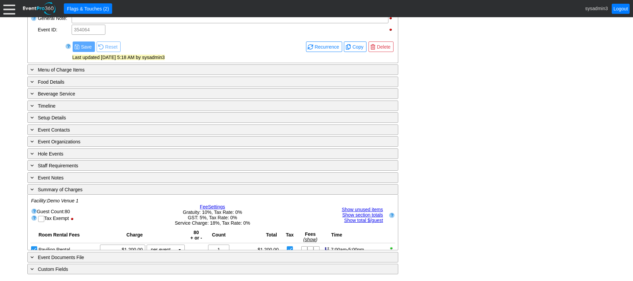
scroll to position [247, 0]
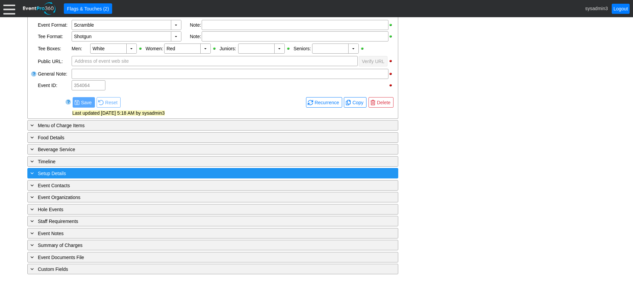
click at [97, 172] on div "+ Setup Details" at bounding box center [199, 174] width 340 height 8
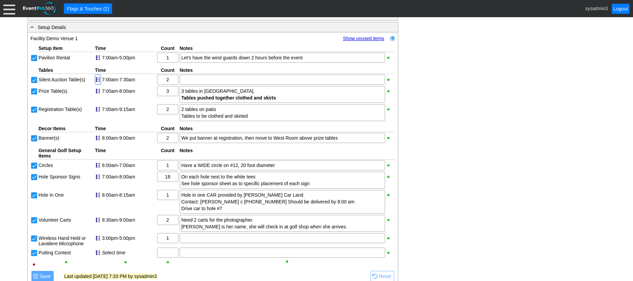
scroll to position [396, 0]
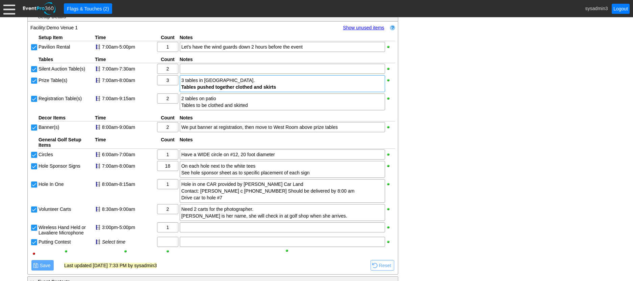
click at [220, 88] on div "3 tables in North Room. Tables pushed together clothed and skirts" at bounding box center [282, 84] width 202 height 14
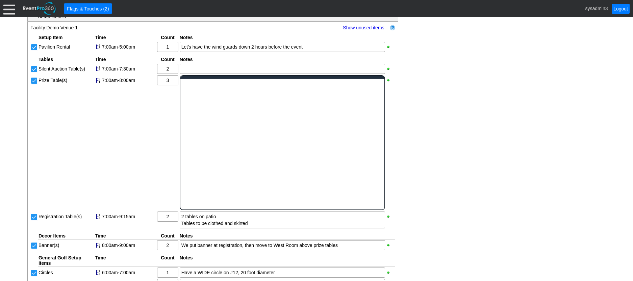
scroll to position [0, 0]
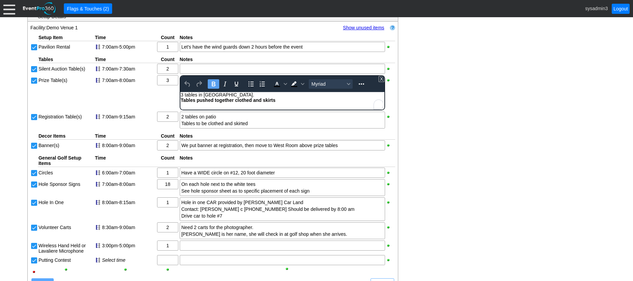
click at [280, 104] on body "3 tables in North Room. Tables pushed together clothed and skirts" at bounding box center [282, 99] width 204 height 14
click at [433, 92] on div "- General Information ▼ Loading.... Remove all highlights Facility: ▼ Χ Demo Ve…" at bounding box center [316, 65] width 582 height 648
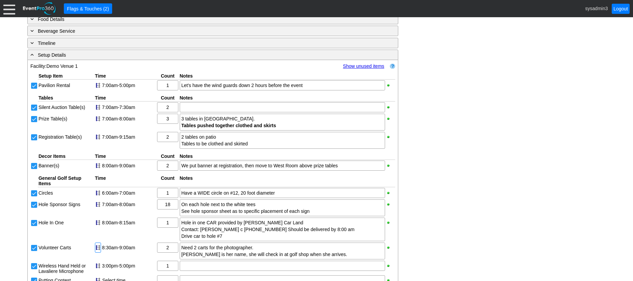
scroll to position [329, 0]
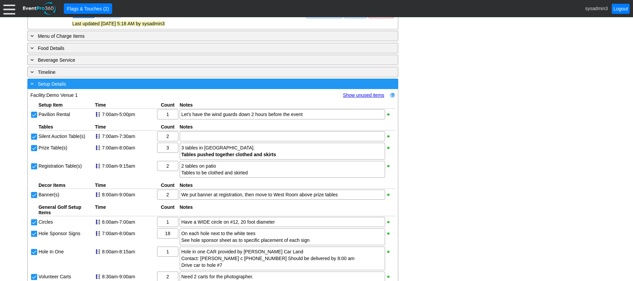
click at [104, 88] on div "- Setup Details" at bounding box center [199, 84] width 340 height 8
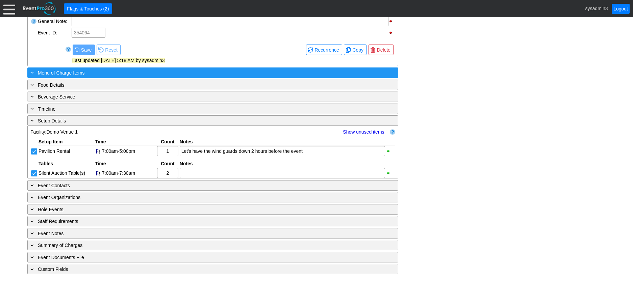
scroll to position [247, 0]
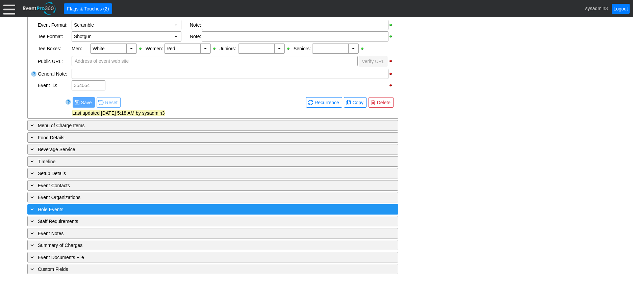
click at [117, 206] on div "+ Hole Events" at bounding box center [199, 210] width 340 height 8
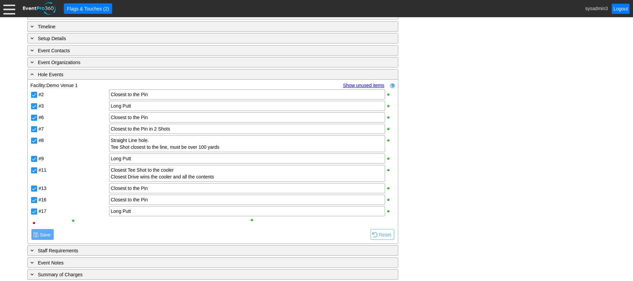
scroll to position [396, 0]
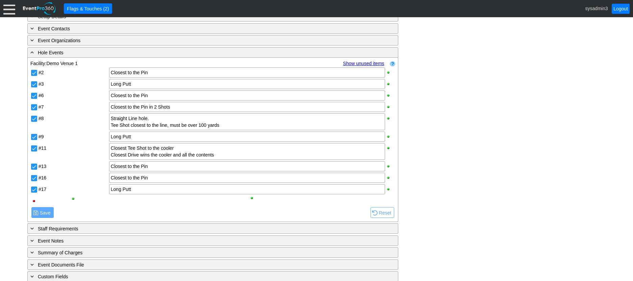
click at [355, 66] on link "Show unused items" at bounding box center [363, 63] width 41 height 5
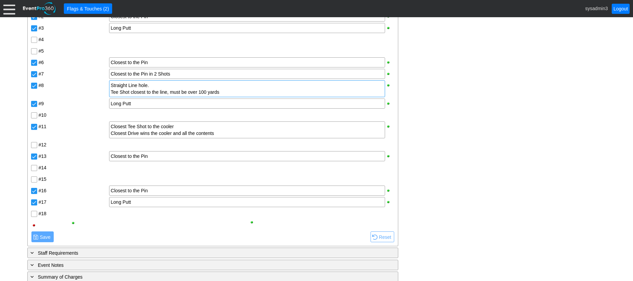
scroll to position [430, 0]
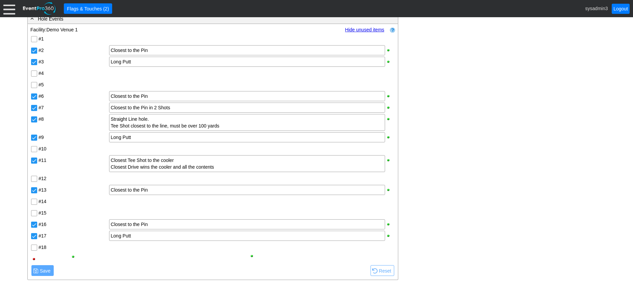
click at [354, 32] on link "Hide unused items" at bounding box center [364, 29] width 39 height 5
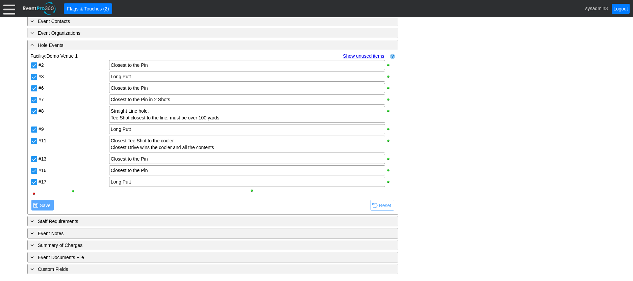
scroll to position [411, 0]
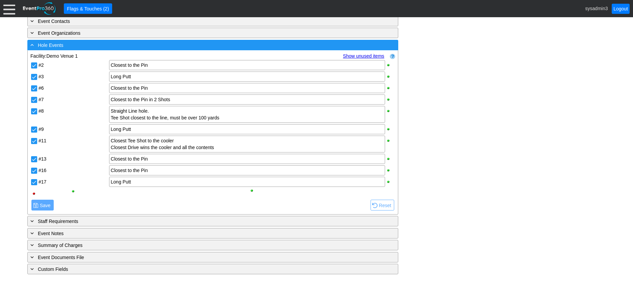
click at [132, 45] on div "- Hole Events" at bounding box center [199, 45] width 340 height 8
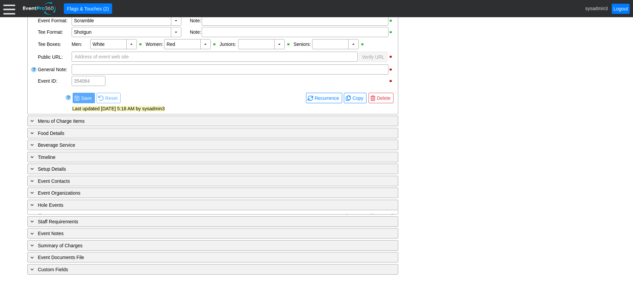
scroll to position [247, 0]
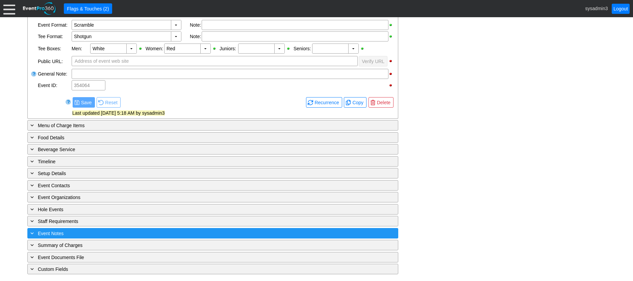
click at [117, 232] on div "+ Event Notes" at bounding box center [199, 234] width 340 height 8
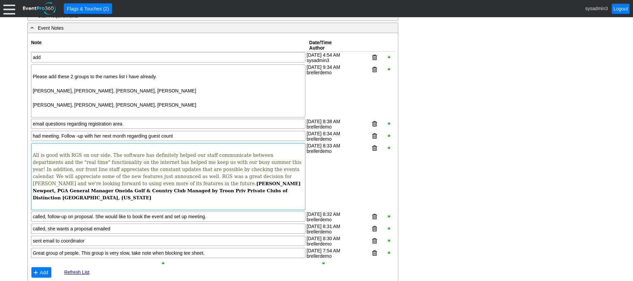
scroll to position [411, 0]
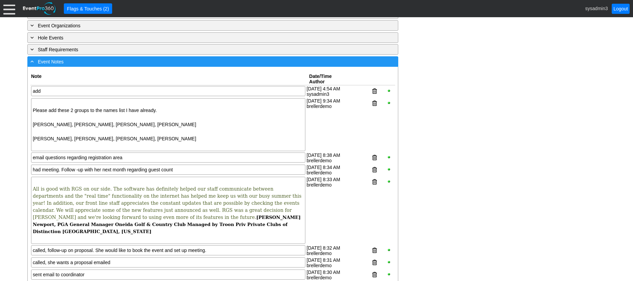
click at [124, 66] on div "- Event Notes" at bounding box center [199, 62] width 340 height 8
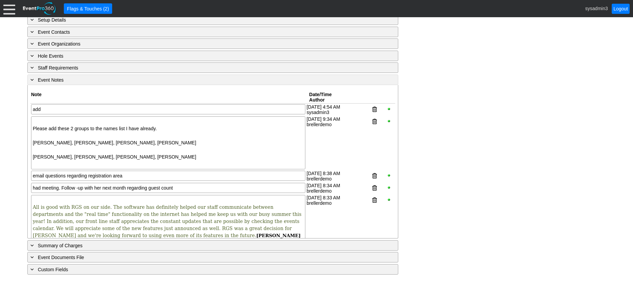
scroll to position [247, 0]
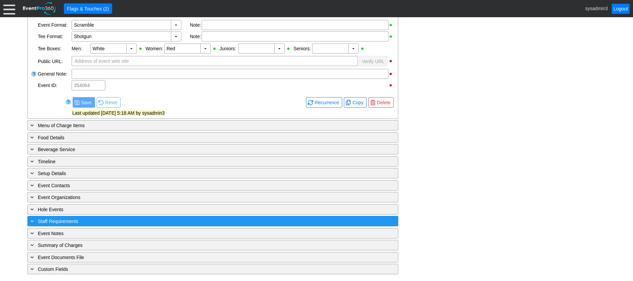
click at [115, 218] on div "+ Staff Requirements" at bounding box center [199, 222] width 340 height 8
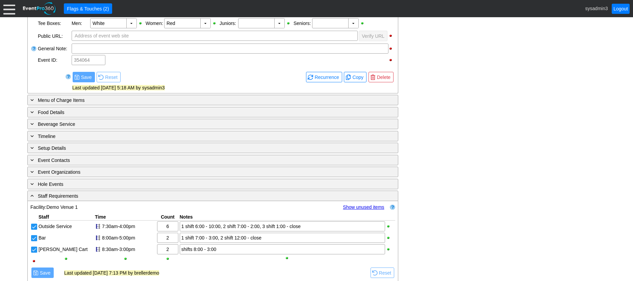
scroll to position [328, 0]
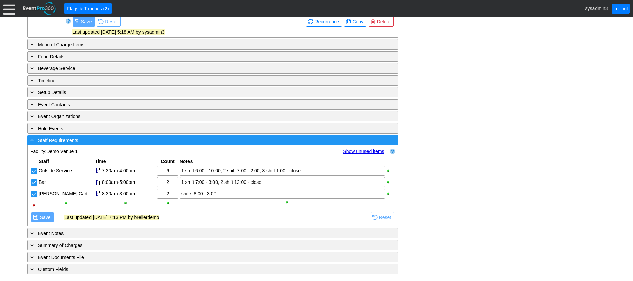
click at [119, 142] on div "- Staff Requirements" at bounding box center [199, 140] width 340 height 8
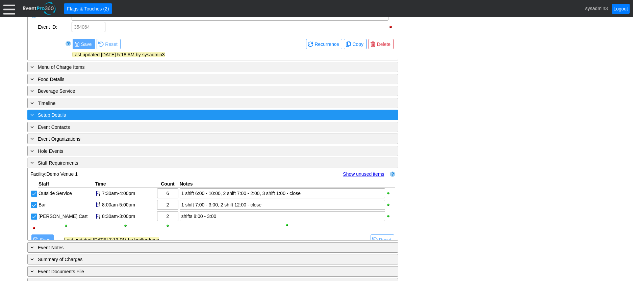
scroll to position [247, 0]
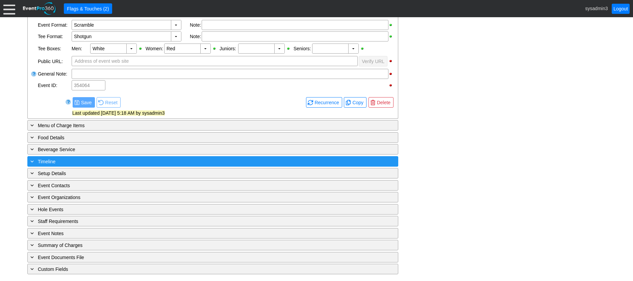
click at [116, 159] on div "+ Timeline" at bounding box center [199, 162] width 340 height 8
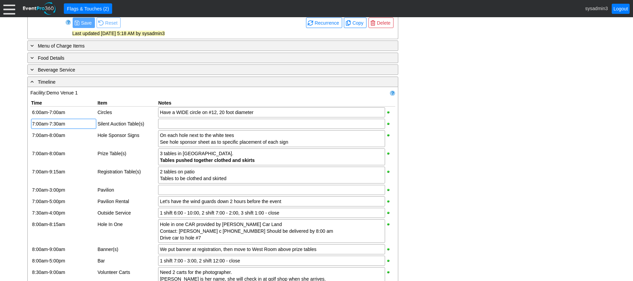
scroll to position [308, 0]
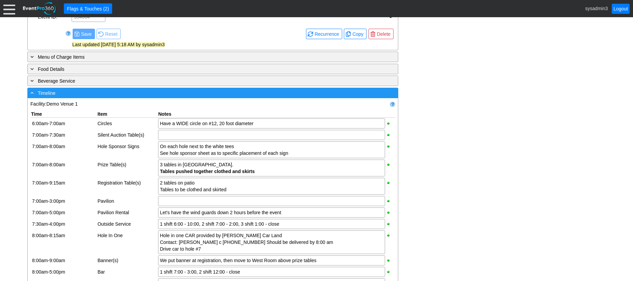
click at [142, 97] on div "- Timeline" at bounding box center [199, 93] width 340 height 8
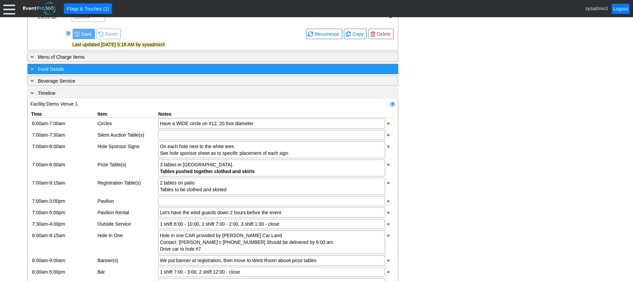
scroll to position [247, 0]
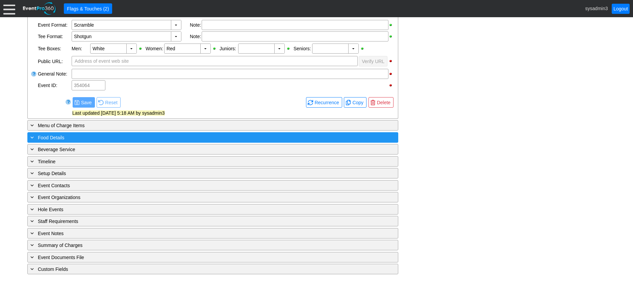
click at [106, 137] on div "+ Food Details" at bounding box center [199, 138] width 340 height 8
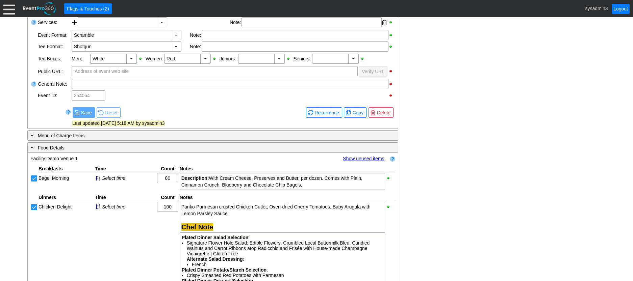
scroll to position [238, 0]
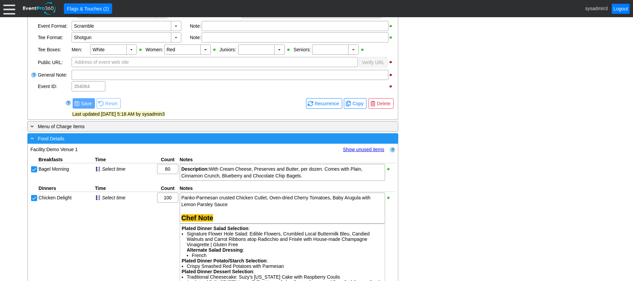
click at [141, 143] on div "- Food Details" at bounding box center [199, 139] width 340 height 8
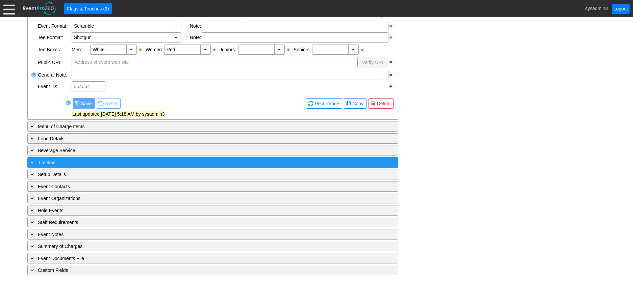
click at [155, 167] on div "+ Timeline" at bounding box center [199, 163] width 340 height 8
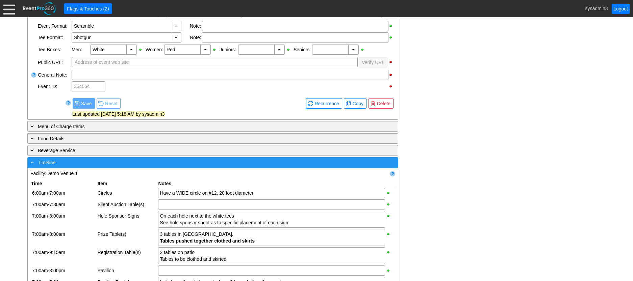
click at [209, 167] on div "- Timeline" at bounding box center [199, 163] width 340 height 8
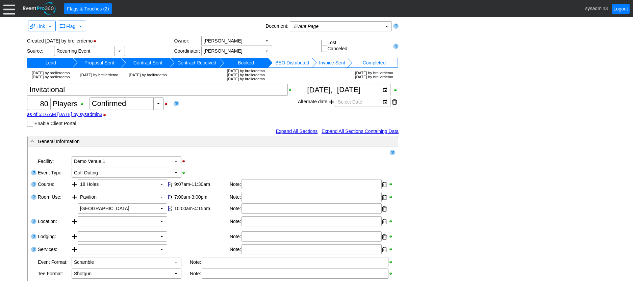
scroll to position [0, 0]
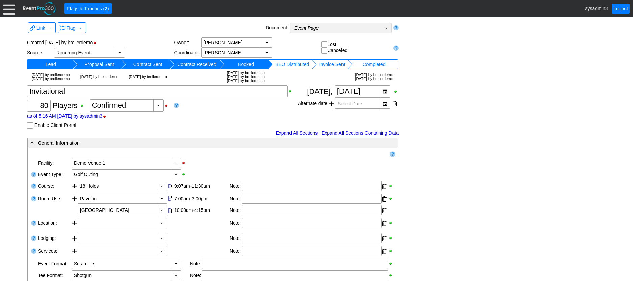
click at [337, 27] on td "Event Page Χ" at bounding box center [336, 27] width 92 height 9
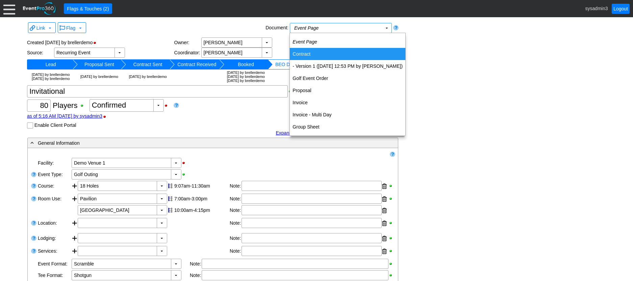
click at [304, 51] on td "Contract" at bounding box center [348, 54] width 116 height 12
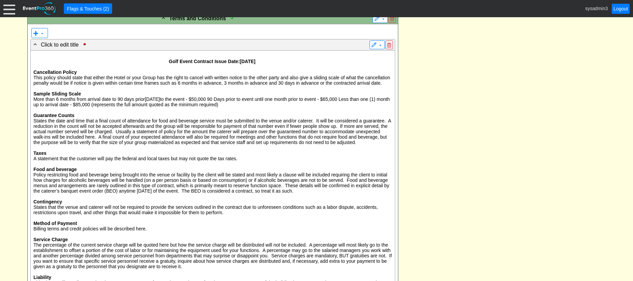
scroll to position [507, 0]
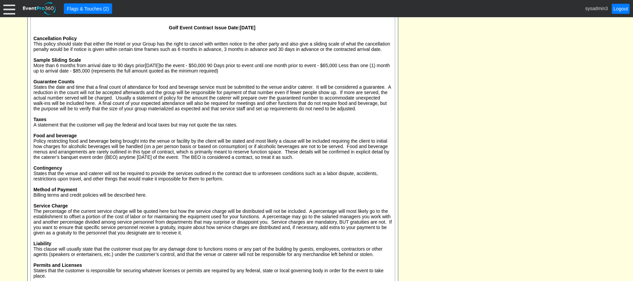
click at [228, 74] on p "More than 6 months from arrival date to 90 days prior May 3, 2025 to the event …" at bounding box center [212, 68] width 359 height 11
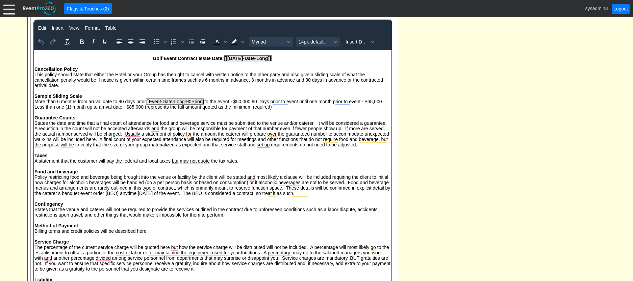
click at [463, 121] on div "- General Information ▼ Loading.... Remove all highlights Facility: ▼ Χ Demo Ve…" at bounding box center [316, 198] width 582 height 1050
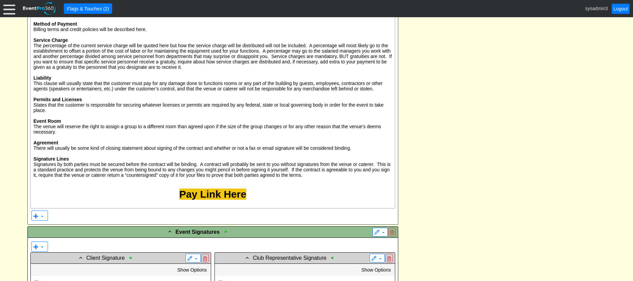
scroll to position [584, 0]
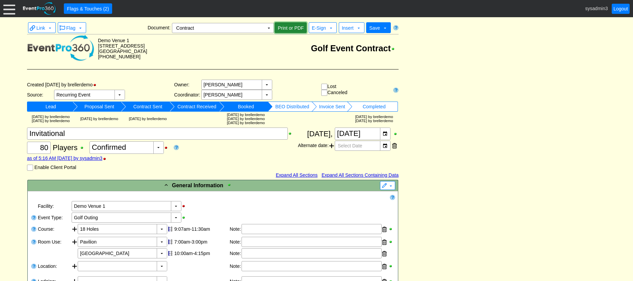
click at [286, 25] on span "Print or PDF" at bounding box center [290, 28] width 29 height 7
click at [322, 26] on span "E-Sign" at bounding box center [319, 27] width 14 height 5
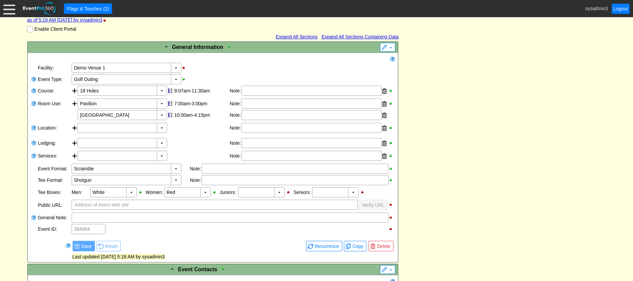
scroll to position [213, 0]
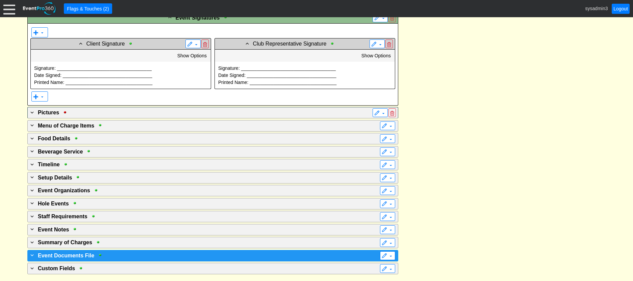
click at [115, 254] on div "+ Event Documents File" at bounding box center [199, 256] width 340 height 8
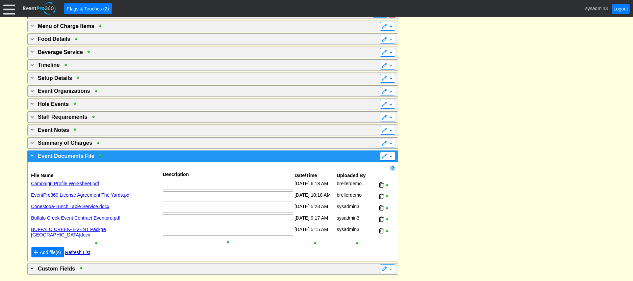
click at [191, 158] on div "- Event Documents File" at bounding box center [199, 156] width 340 height 8
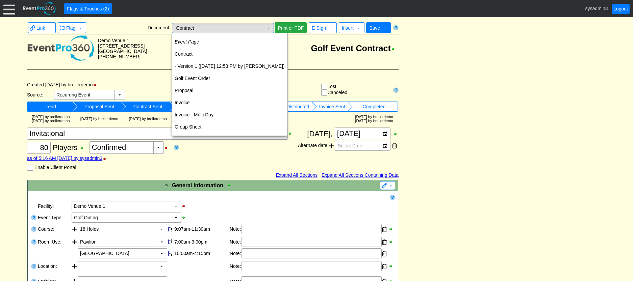
click at [269, 29] on td "▼" at bounding box center [268, 27] width 9 height 9
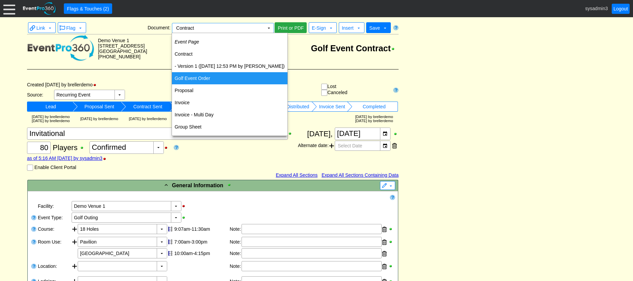
click at [204, 77] on td "Golf Event Order" at bounding box center [230, 78] width 116 height 12
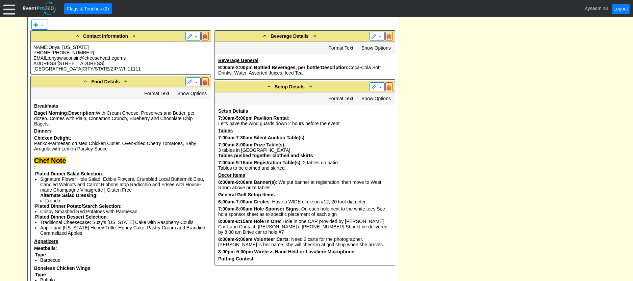
click at [97, 55] on p "PHONE: (500) 555-1848" at bounding box center [120, 52] width 175 height 5
click at [422, 72] on div "- General Information ▼ Loading.... Remove all highlights Facility: ▼ Χ Demo Ve…" at bounding box center [316, 170] width 582 height 873
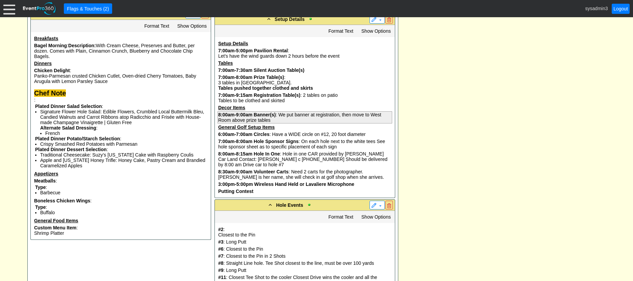
click at [287, 123] on pre "8:00am-9:00am Banner(s) : We put banner at registration, then move to West Room…" at bounding box center [305, 117] width 175 height 12
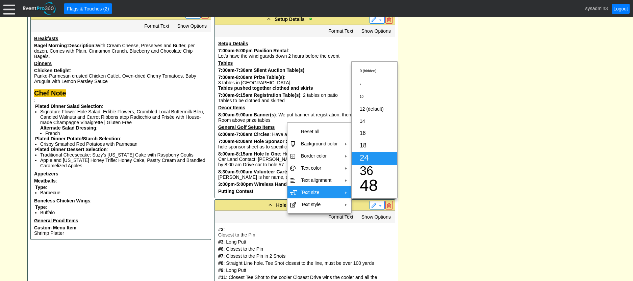
click at [371, 157] on td "24" at bounding box center [371, 158] width 29 height 13
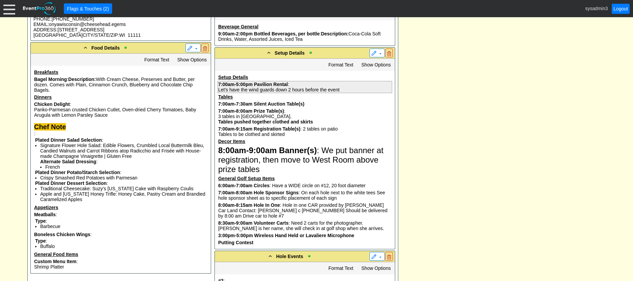
click at [279, 87] on b "Pavilion Rental" at bounding box center [271, 84] width 34 height 5
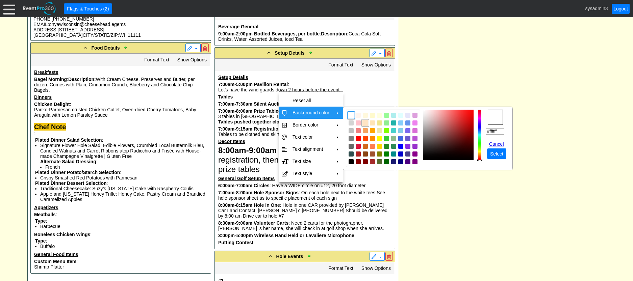
click at [366, 124] on img "focusNode" at bounding box center [365, 123] width 6 height 6
type input "#ffe4c4"
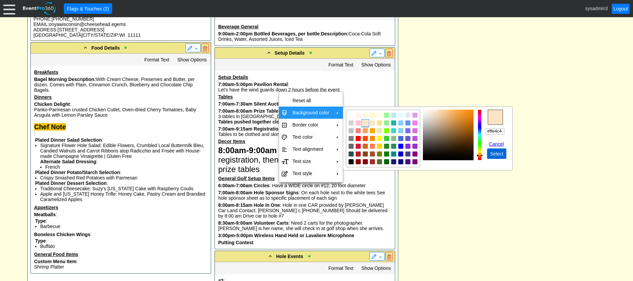
click at [501, 153] on span "Select" at bounding box center [497, 154] width 16 height 7
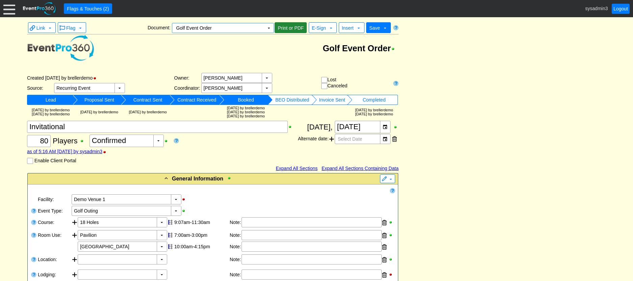
click at [285, 27] on span "Print or PDF" at bounding box center [290, 28] width 29 height 7
click at [279, 42] on td "Golf Event Order" at bounding box center [247, 48] width 304 height 28
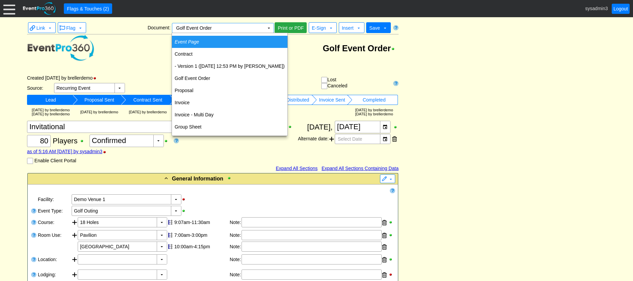
click at [195, 39] on icon "Event Page" at bounding box center [187, 41] width 24 height 5
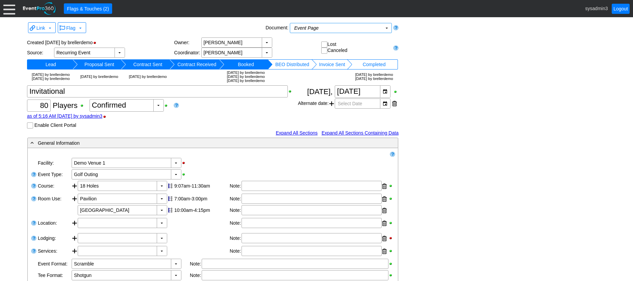
click at [143, 32] on div "Flag ▼" at bounding box center [160, 28] width 207 height 13
click at [329, 28] on td "Event Page Χ" at bounding box center [336, 27] width 92 height 9
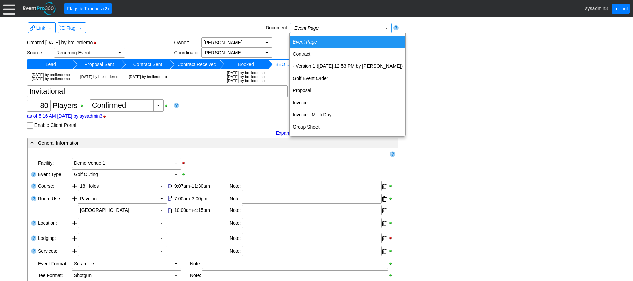
click at [307, 41] on icon "Event Page" at bounding box center [304, 41] width 24 height 5
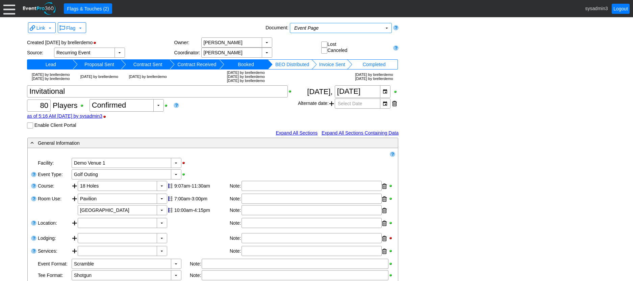
click at [8, 7] on div at bounding box center [9, 9] width 12 height 12
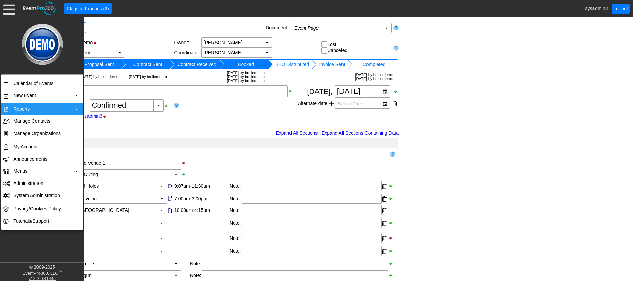
click at [45, 109] on td "Reports" at bounding box center [40, 109] width 60 height 12
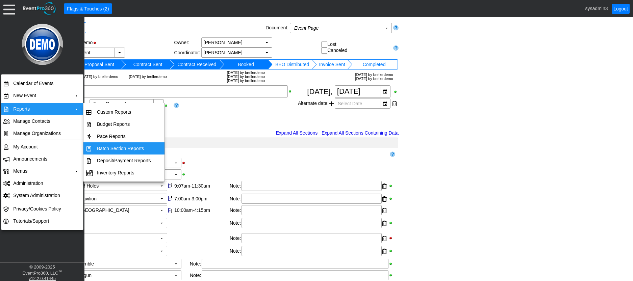
click at [119, 148] on td "Batch Section Reports" at bounding box center [123, 149] width 59 height 12
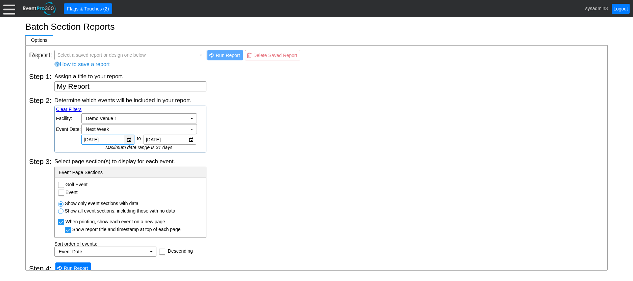
click at [128, 137] on div "▼" at bounding box center [129, 139] width 10 height 9
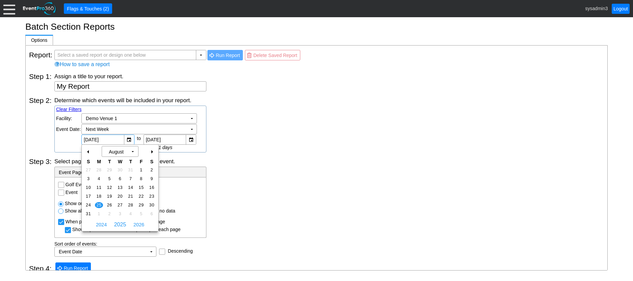
click at [259, 161] on div "Select page section(s) to display for each event." at bounding box center [329, 161] width 550 height 7
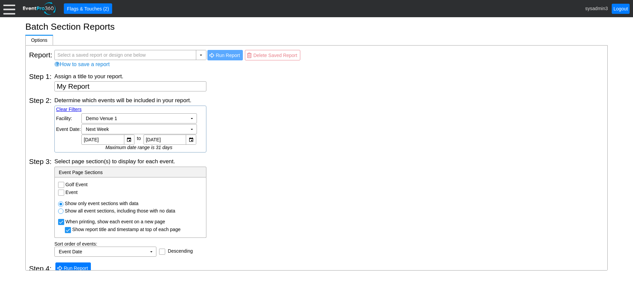
scroll to position [7, 0]
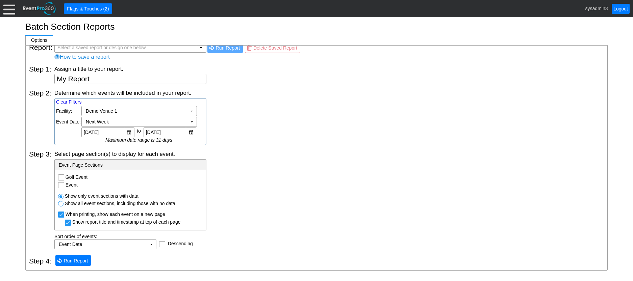
click at [61, 177] on input "Golf Event" at bounding box center [61, 178] width 7 height 7
checkbox input "true"
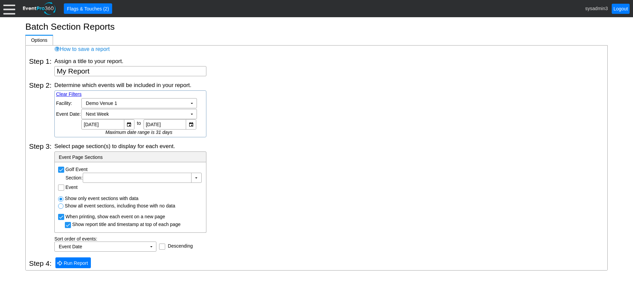
scroll to position [18, 0]
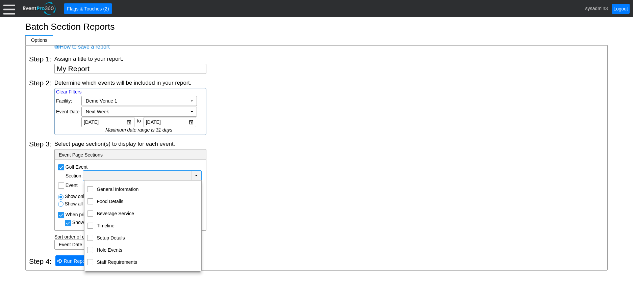
click at [196, 176] on td "▼" at bounding box center [196, 176] width 10 height 10
click at [90, 200] on input "Food Details" at bounding box center [90, 201] width 4 height 4
checkbox input "true"
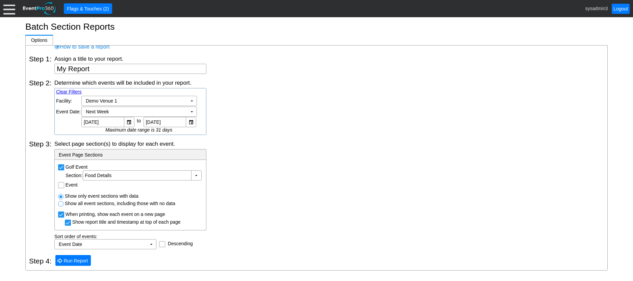
scroll to position [18, 0]
click at [261, 169] on div "Select page section(s) to display for each event. - Event Page Sections Golf Ev…" at bounding box center [329, 194] width 550 height 109
click at [60, 184] on input "Event" at bounding box center [61, 186] width 7 height 7
checkbox input "true"
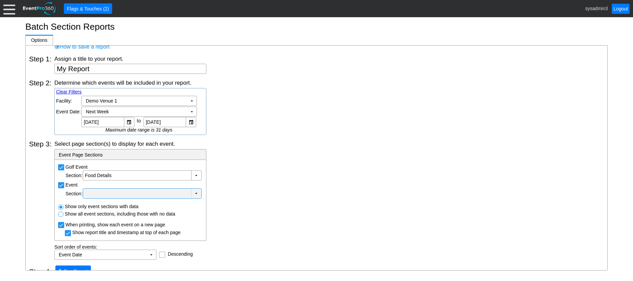
click at [137, 192] on div at bounding box center [136, 193] width 105 height 7
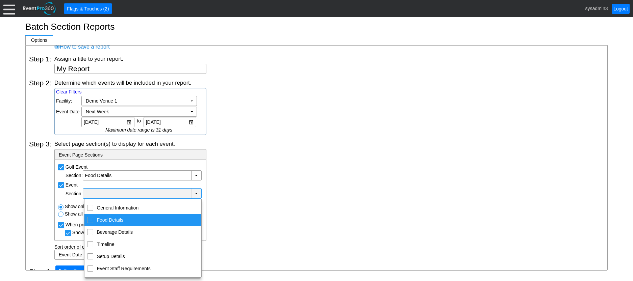
click at [91, 220] on input "Food Details" at bounding box center [90, 220] width 4 height 4
checkbox input "true"
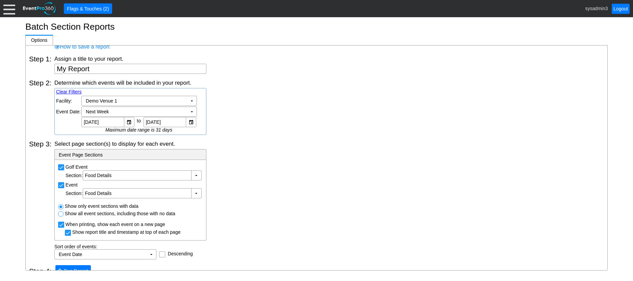
click at [257, 175] on div "Select page section(s) to display for each event. - Event Page Sections Golf Ev…" at bounding box center [329, 200] width 550 height 120
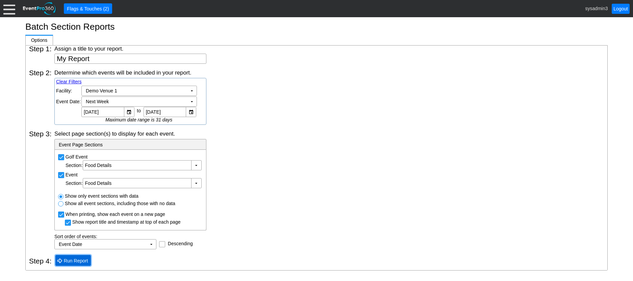
click at [70, 264] on span "Run Report" at bounding box center [75, 261] width 27 height 7
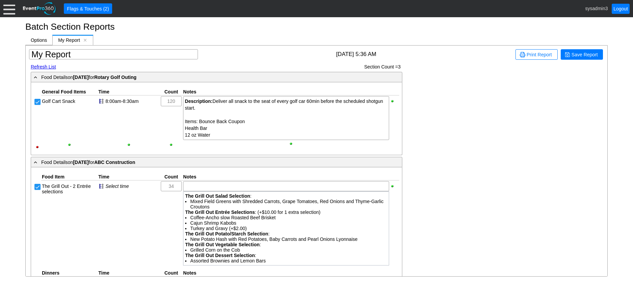
scroll to position [0, 0]
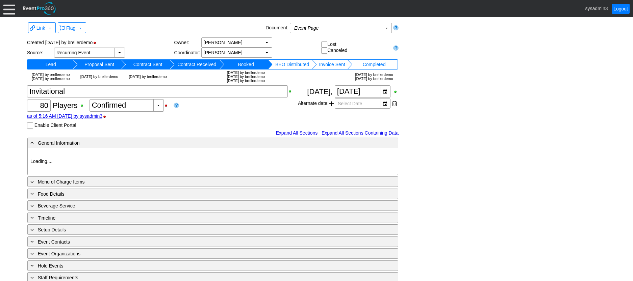
type input "Demo Venue 1"
type input "Golf Outing"
type input "Scramble"
type input "Shotgun"
type input "White"
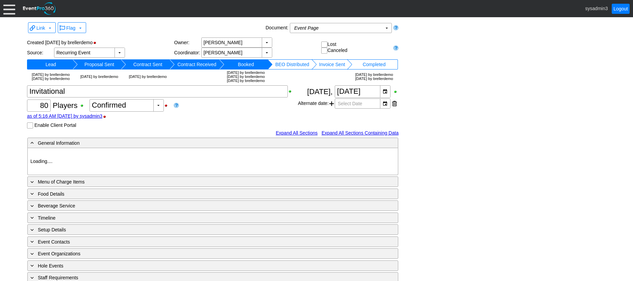
type input "Red"
type input "354064"
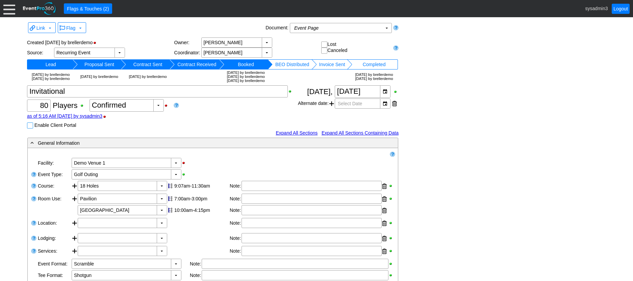
click at [30, 130] on input "Enable Client Portal" at bounding box center [30, 126] width 7 height 7
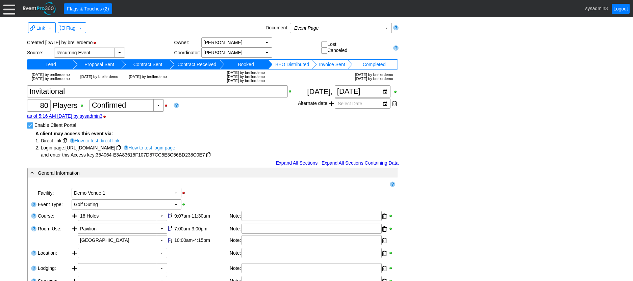
click at [29, 130] on input "Enable Client Portal" at bounding box center [30, 126] width 7 height 7
checkbox input "false"
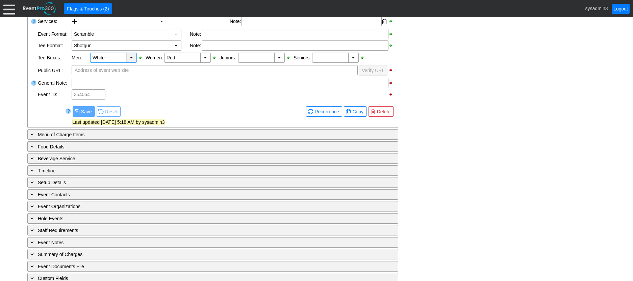
scroll to position [247, 0]
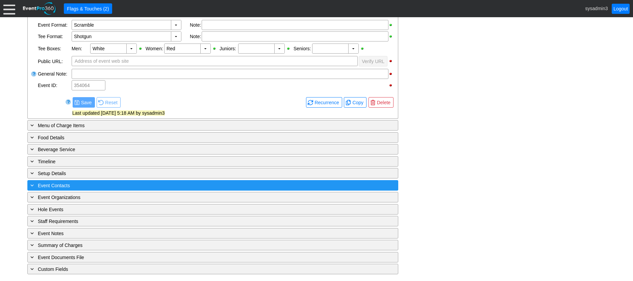
click at [98, 183] on div "+ Event Contacts" at bounding box center [199, 186] width 340 height 8
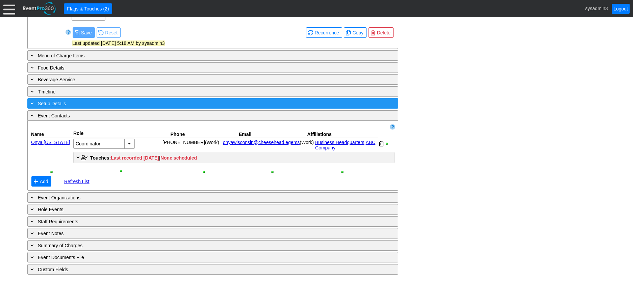
scroll to position [317, 0]
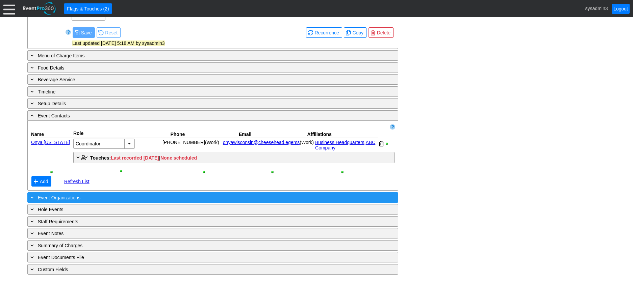
click at [114, 199] on div "+ Event Organizations" at bounding box center [199, 198] width 340 height 8
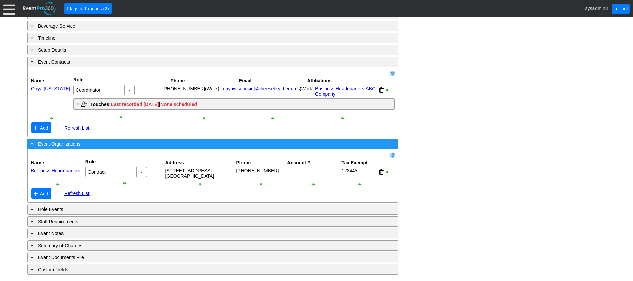
scroll to position [371, 0]
click at [168, 144] on div "- Event Organizations" at bounding box center [199, 144] width 340 height 8
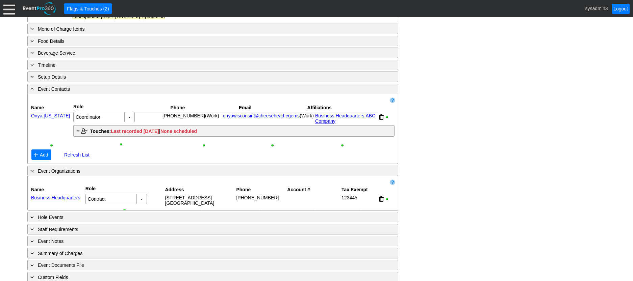
scroll to position [317, 0]
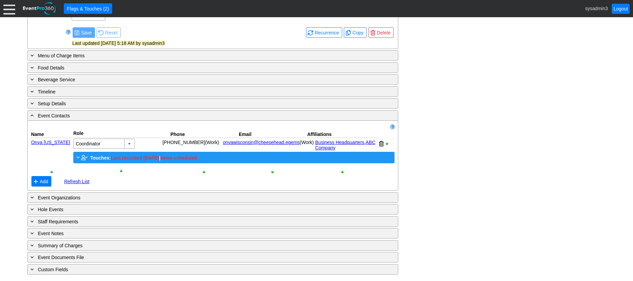
click at [98, 157] on span "Touches:" at bounding box center [100, 157] width 21 height 5
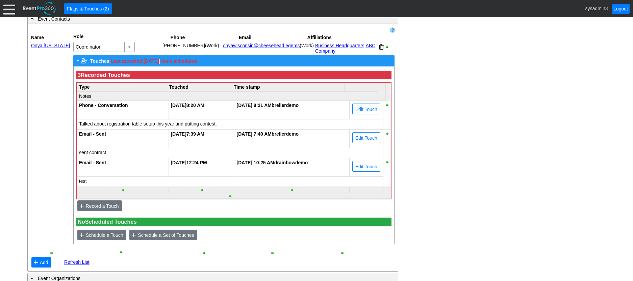
scroll to position [418, 0]
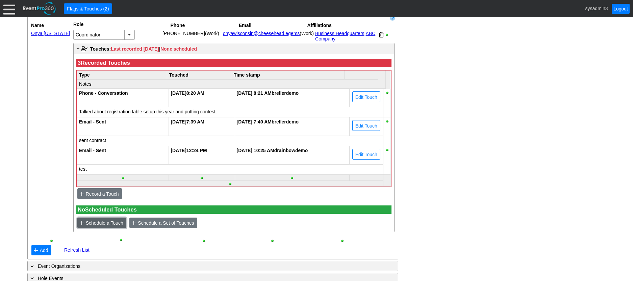
click at [101, 227] on span "Schedule a Touch" at bounding box center [104, 223] width 40 height 7
type input "[DATE]"
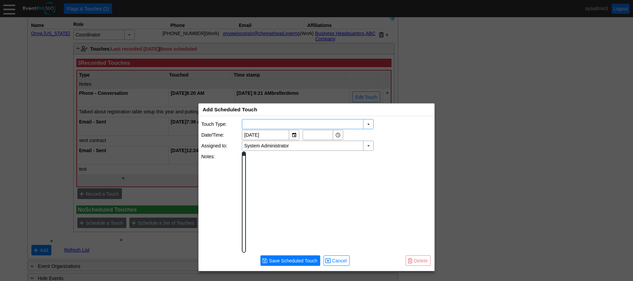
scroll to position [0, 0]
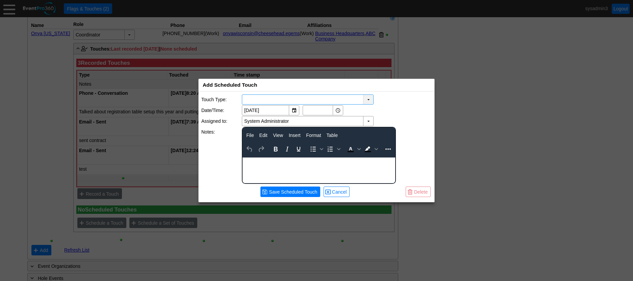
click at [369, 98] on div "▼" at bounding box center [368, 99] width 10 height 9
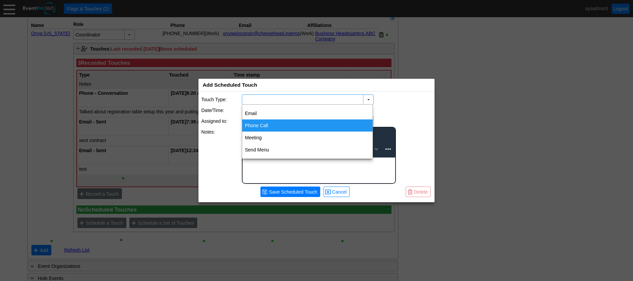
click at [250, 124] on div "Phone Call" at bounding box center [307, 126] width 130 height 12
type input "Phone Call"
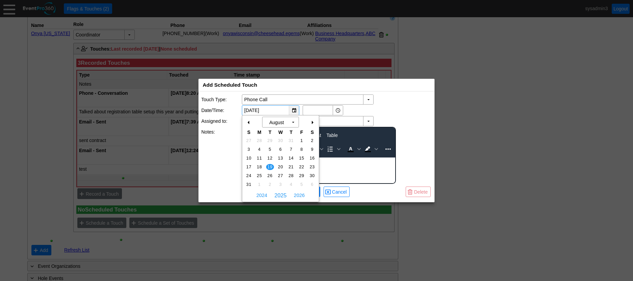
click at [293, 110] on div "▼" at bounding box center [294, 110] width 10 height 9
click at [311, 122] on div "+" at bounding box center [312, 122] width 11 height 11
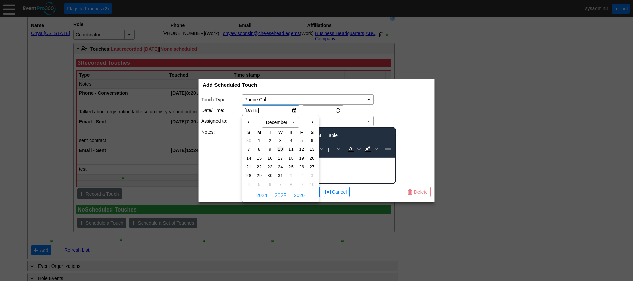
click at [281, 148] on span "10" at bounding box center [281, 150] width 8 height 6
type input "[DATE]"
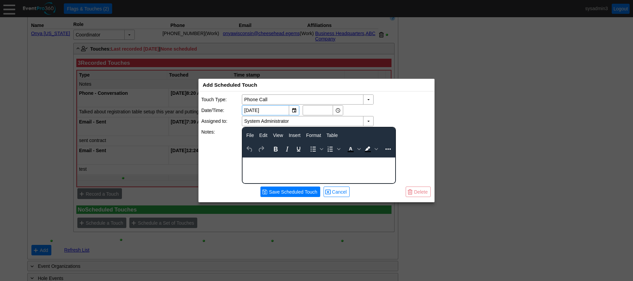
click at [270, 167] on html at bounding box center [318, 162] width 153 height 9
click at [284, 193] on span "Save Scheduled Touch" at bounding box center [292, 192] width 51 height 7
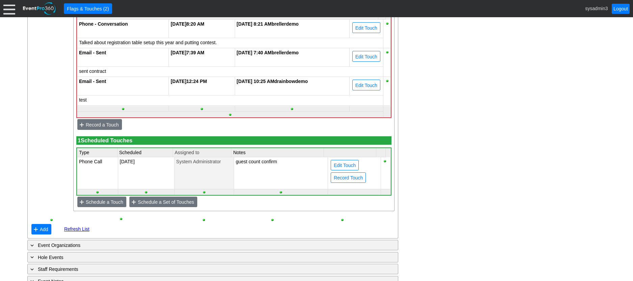
scroll to position [489, 0]
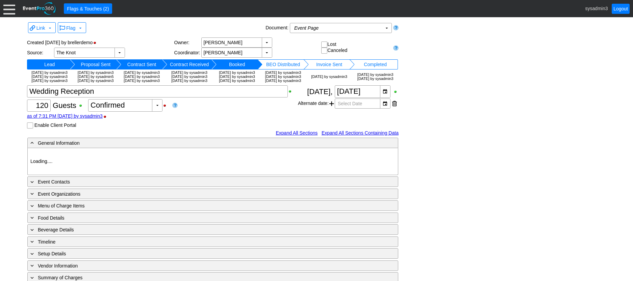
type input "Demo Venue 1"
type input "Wedding"
type input "[URL][DOMAIN_NAME]"
type input "675609"
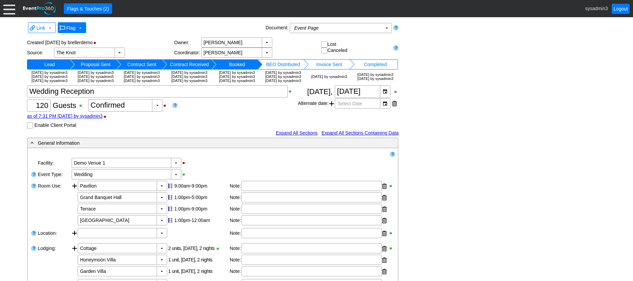
click at [78, 27] on span at bounding box center [80, 27] width 5 height 5
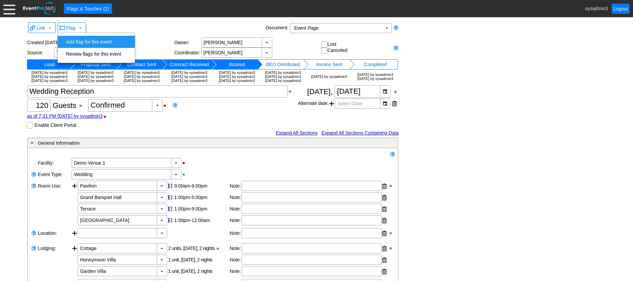
click at [77, 41] on td "Add flag for this event" at bounding box center [93, 42] width 60 height 12
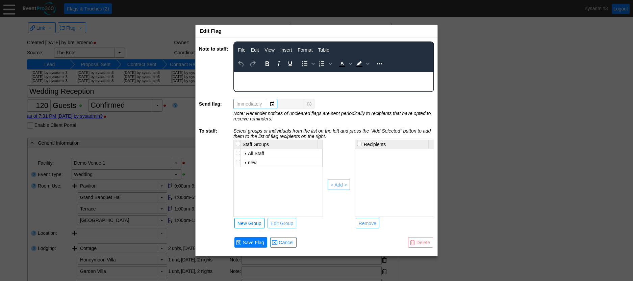
click at [272, 80] on body "Rich Text Area. Press ALT-0 for help." at bounding box center [333, 76] width 199 height 9
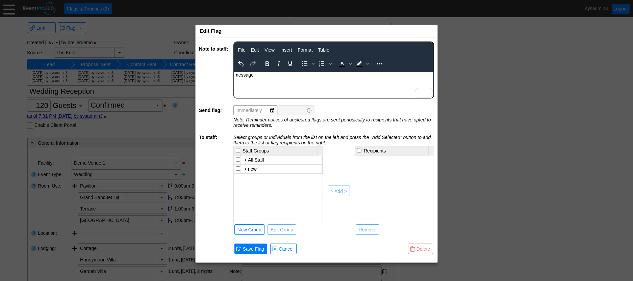
click at [238, 159] on input "checkbox" at bounding box center [238, 159] width 4 height 4
click at [338, 188] on div "> Add >" at bounding box center [339, 191] width 16 height 7
checkbox input "false"
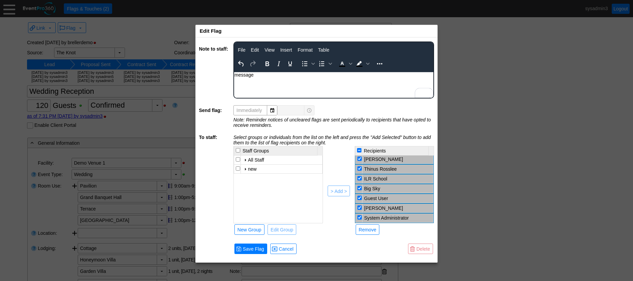
scroll to position [147, 0]
click at [359, 158] on input "checkbox" at bounding box center [359, 160] width 4 height 4
checkbox input "false"
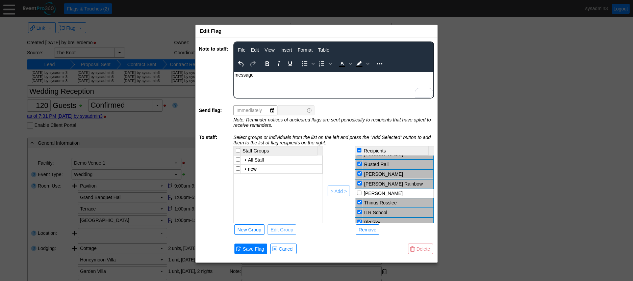
scroll to position [113, 0]
click at [359, 175] on input "checkbox" at bounding box center [359, 174] width 4 height 4
checkbox input "false"
click at [360, 186] on td at bounding box center [359, 183] width 7 height 9
checkbox input "false"
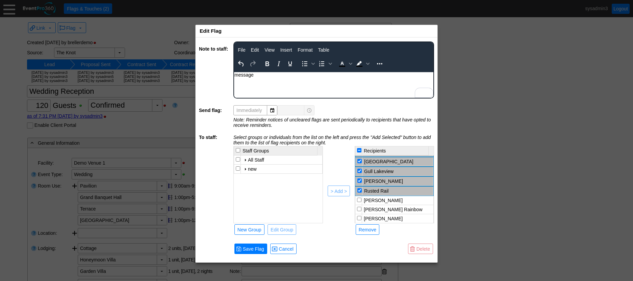
scroll to position [79, 0]
click at [360, 188] on input "checkbox" at bounding box center [359, 188] width 4 height 4
checkbox input "false"
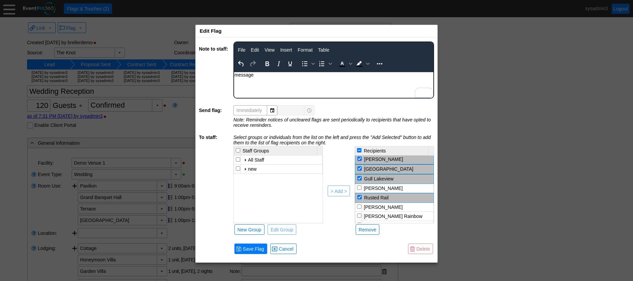
scroll to position [113, 0]
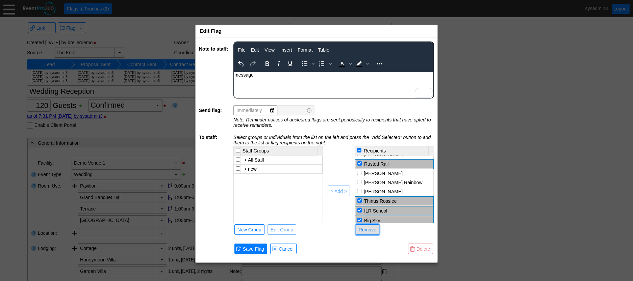
click at [373, 230] on div "Remove" at bounding box center [368, 230] width 18 height 7
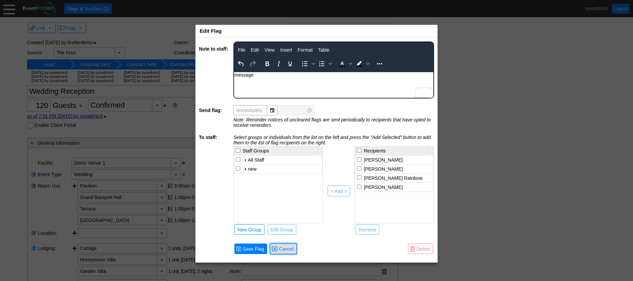
click at [283, 248] on span "Cancel" at bounding box center [286, 249] width 18 height 7
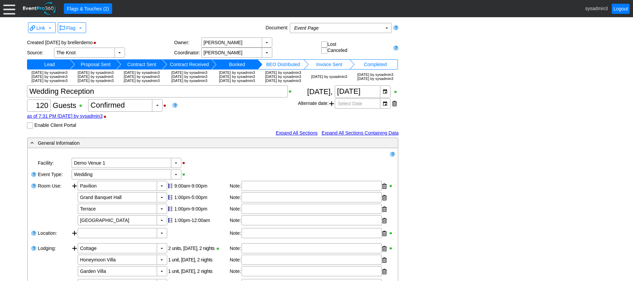
click at [11, 7] on div at bounding box center [9, 9] width 12 height 12
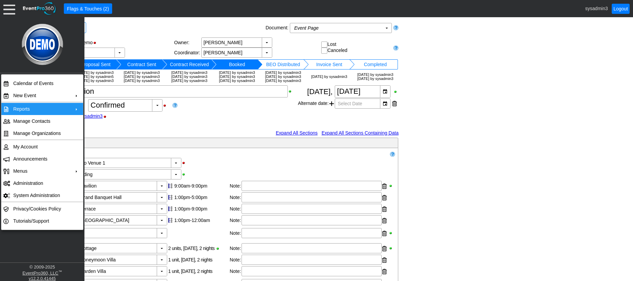
click at [46, 108] on td "Reports" at bounding box center [40, 109] width 60 height 12
click at [225, 129] on div "Χ 120 Guests +/- Χ 0 ▼ Χ Confirmed as of 7:31 PM [DATE] by sysadmin3 Enable Cli…" at bounding box center [162, 106] width 271 height 43
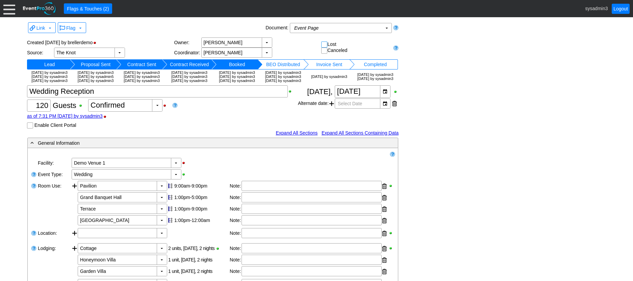
click at [324, 44] on input "checkbox" at bounding box center [325, 45] width 7 height 7
checkbox input "true"
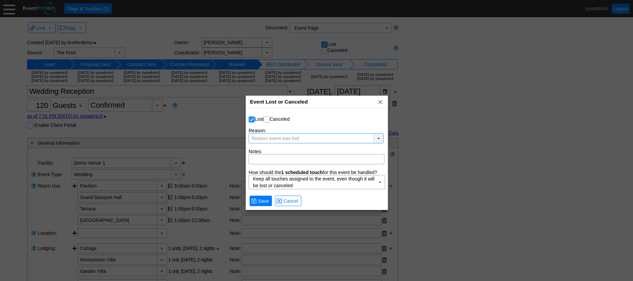
click at [378, 136] on div "▼" at bounding box center [378, 138] width 10 height 9
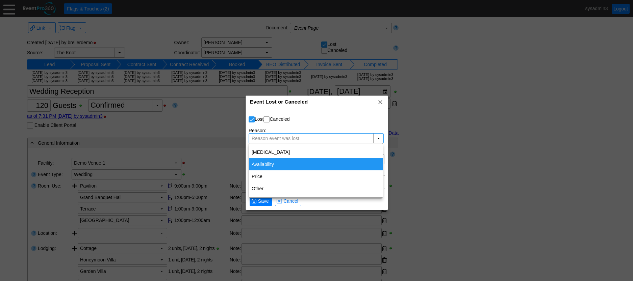
click at [264, 164] on div "Availability" at bounding box center [316, 164] width 134 height 12
type input "Availability"
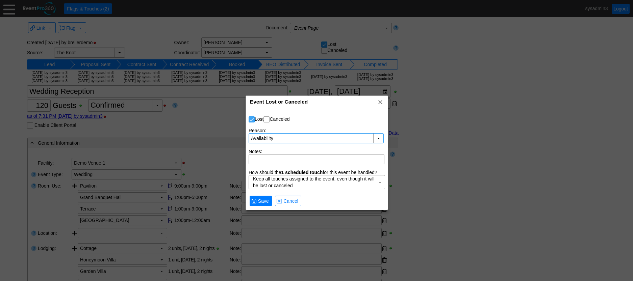
click at [251, 120] on input "checkbox" at bounding box center [252, 120] width 7 height 7
checkbox input "false"
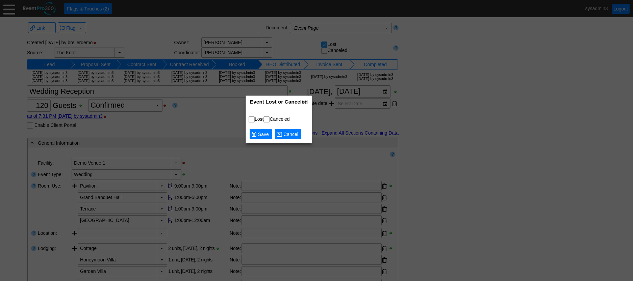
click at [290, 136] on span "Cancel" at bounding box center [291, 134] width 18 height 7
checkbox input "false"
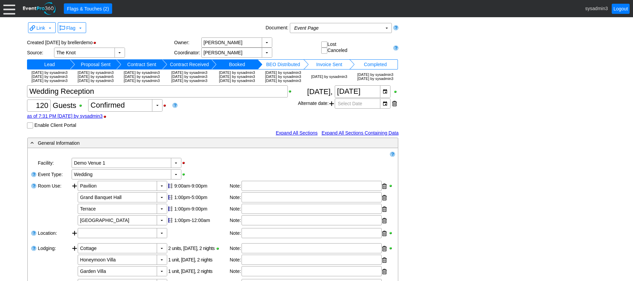
click at [5, 9] on div at bounding box center [9, 9] width 12 height 12
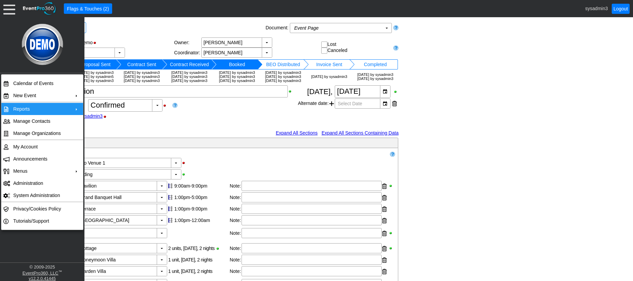
click at [30, 107] on td "Reports" at bounding box center [40, 109] width 60 height 12
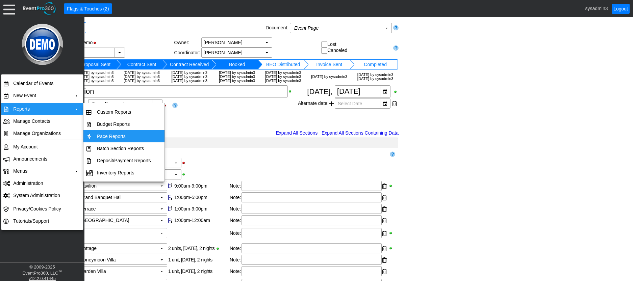
click at [181, 129] on div "Χ 120 Guests +/- Χ 0 ▼ Χ Confirmed as of 7:31 PM [DATE] by sysadmin3 Enable Cli…" at bounding box center [162, 106] width 271 height 43
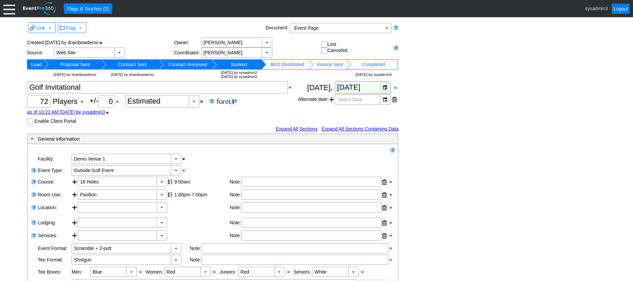
click at [386, 88] on div "▼" at bounding box center [385, 88] width 10 height 12
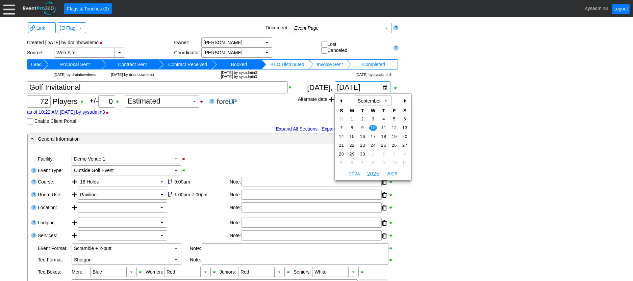
click at [339, 101] on div "-" at bounding box center [341, 100] width 11 height 11
click at [373, 125] on span "6" at bounding box center [373, 128] width 8 height 6
type input "[DATE]"
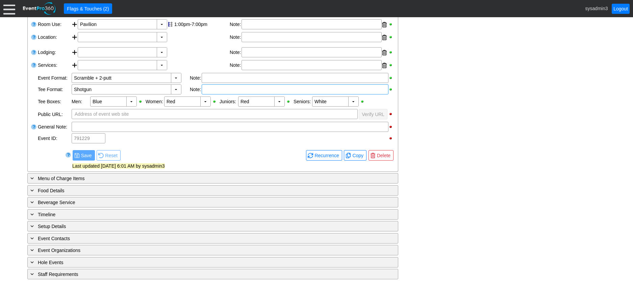
scroll to position [224, 0]
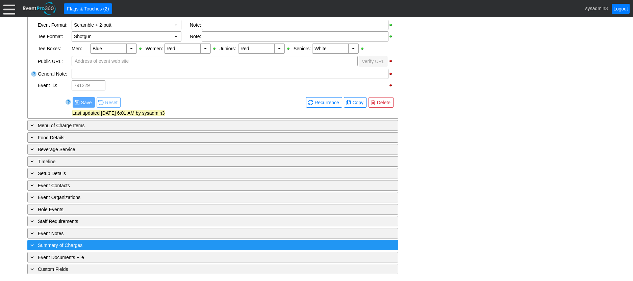
click at [158, 246] on div "+ Summary of Charges" at bounding box center [199, 245] width 340 height 8
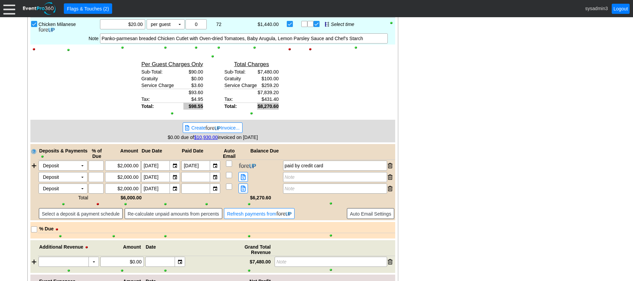
scroll to position [65, 0]
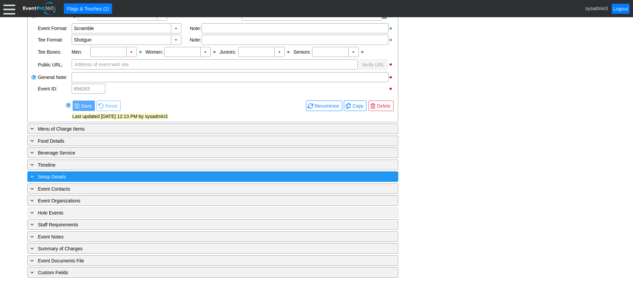
scroll to position [224, 0]
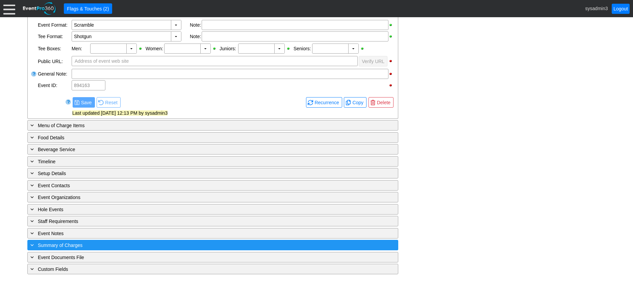
click at [151, 246] on div "+ Summary of Charges" at bounding box center [199, 245] width 340 height 8
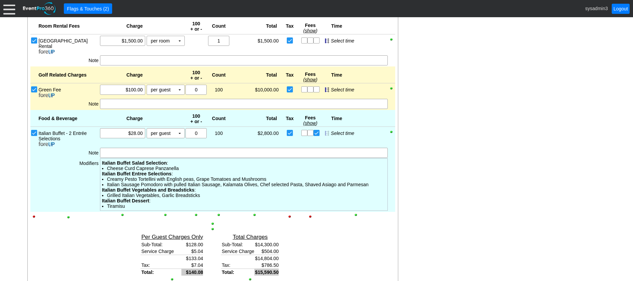
scroll to position [479, 0]
